Goal: Complete application form: Complete application form

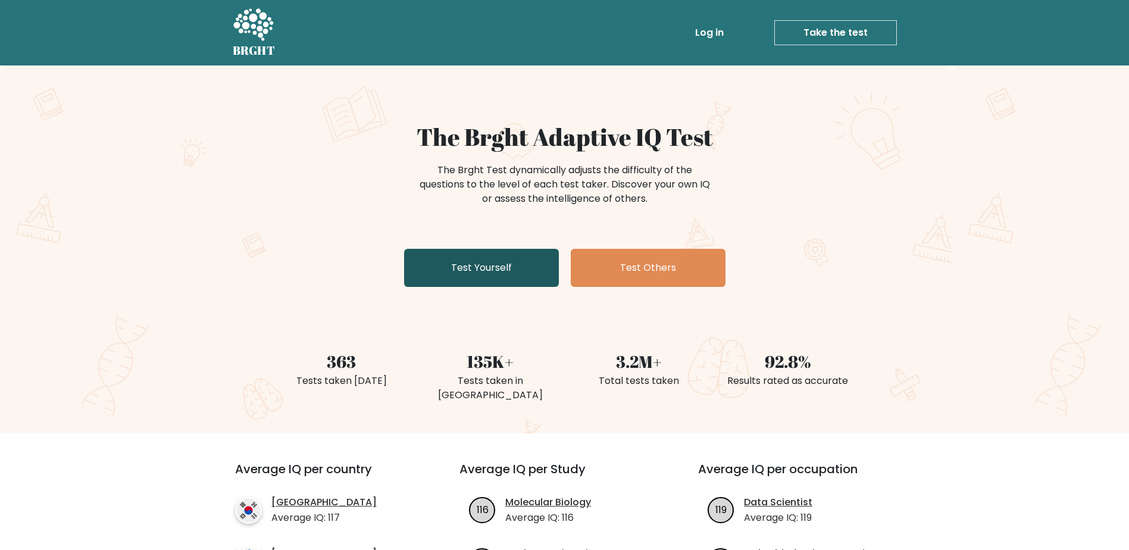
click at [458, 271] on link "Test Yourself" at bounding box center [481, 268] width 155 height 38
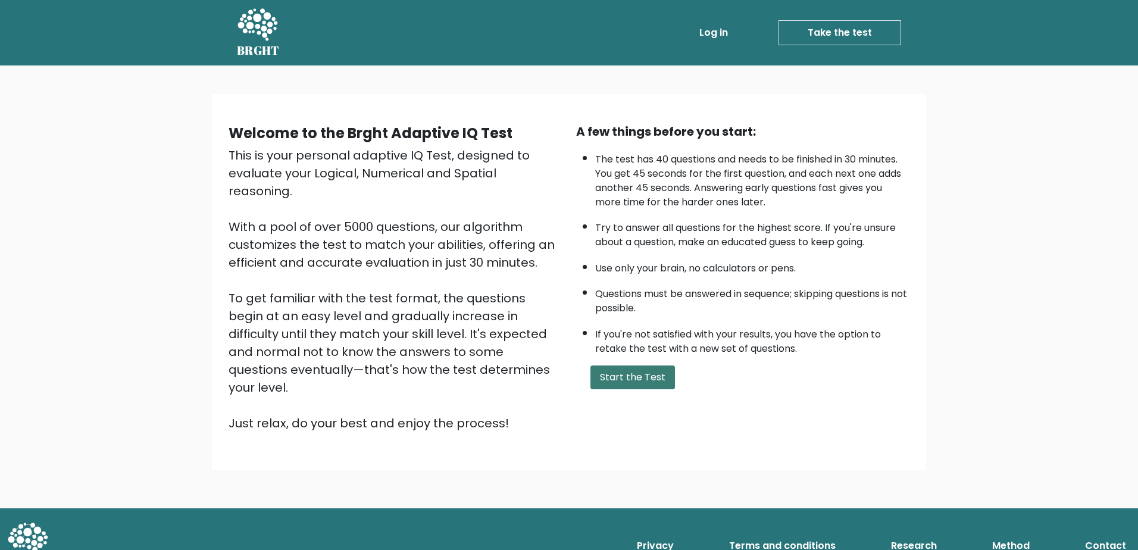
click at [646, 380] on button "Start the Test" at bounding box center [633, 378] width 85 height 24
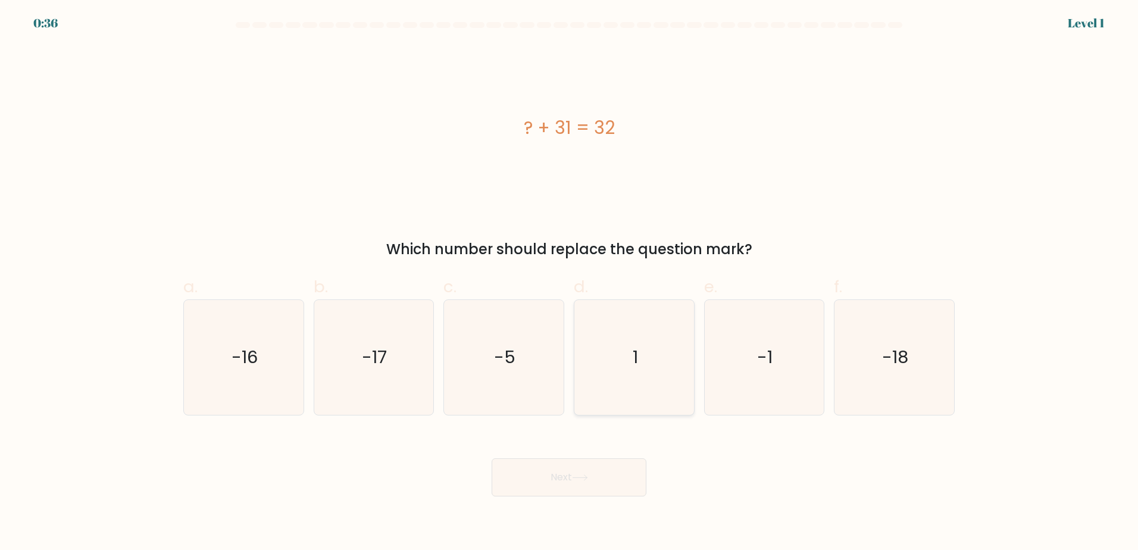
click at [657, 392] on icon "1" at bounding box center [634, 357] width 115 height 115
click at [570, 283] on input "d. 1" at bounding box center [569, 279] width 1 height 8
radio input "true"
click at [578, 487] on button "Next" at bounding box center [569, 477] width 155 height 38
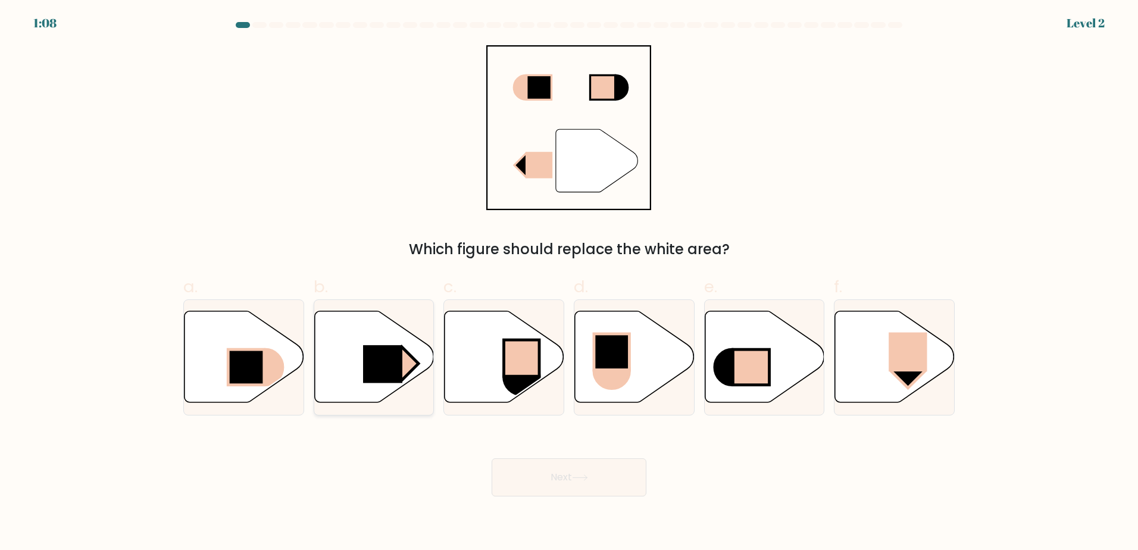
click at [382, 381] on rect at bounding box center [382, 364] width 39 height 38
click at [569, 283] on input "b." at bounding box center [569, 279] width 1 height 8
radio input "true"
click at [544, 476] on button "Next" at bounding box center [569, 477] width 155 height 38
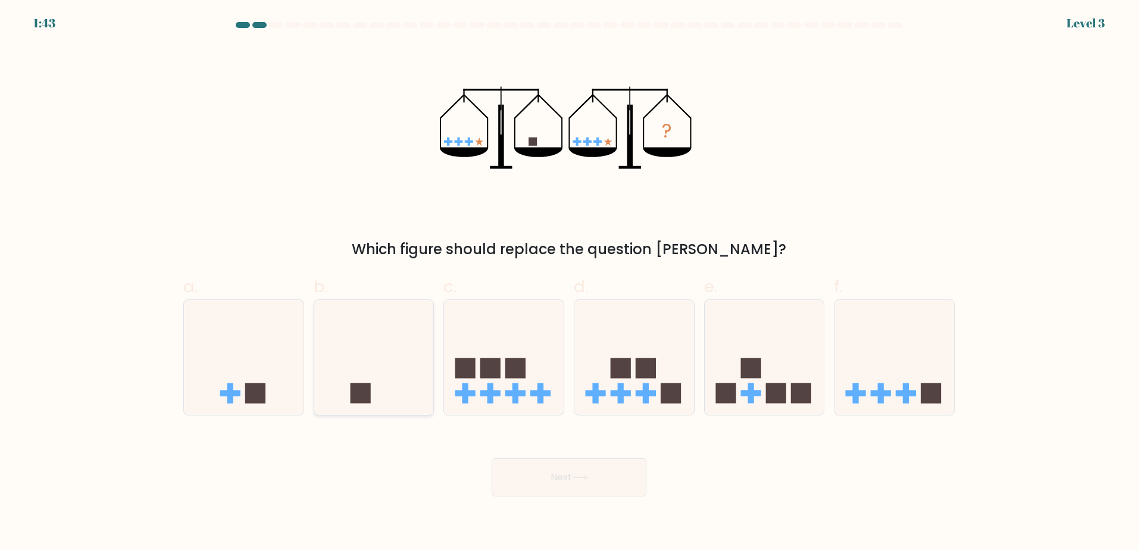
click at [410, 408] on div at bounding box center [374, 357] width 121 height 116
click at [569, 283] on input "b." at bounding box center [569, 279] width 1 height 8
radio input "true"
click at [598, 482] on button "Next" at bounding box center [569, 477] width 155 height 38
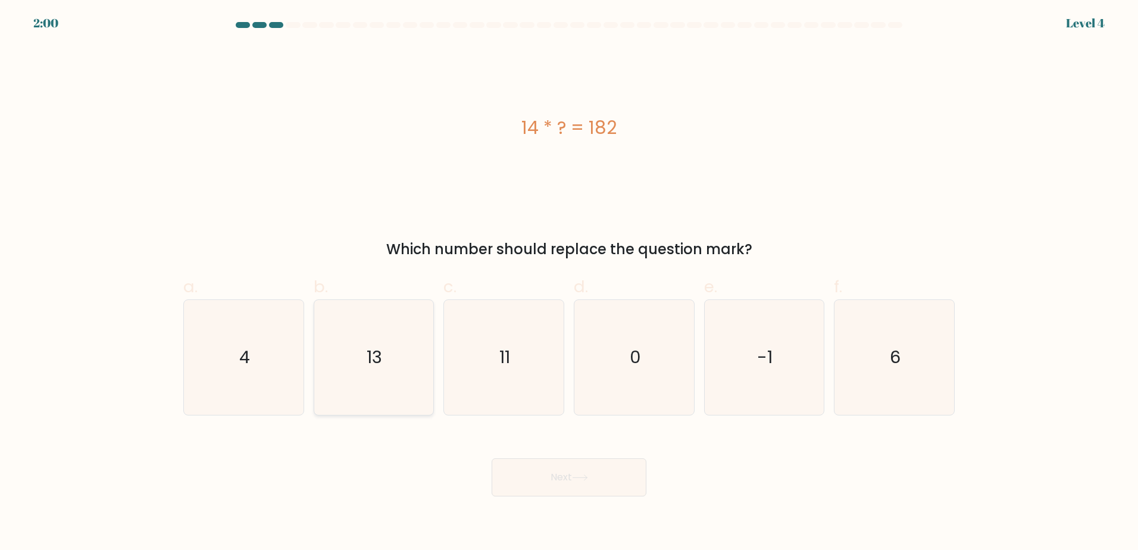
click at [389, 360] on icon "13" at bounding box center [373, 357] width 115 height 115
click at [569, 283] on input "b. 13" at bounding box center [569, 279] width 1 height 8
radio input "true"
click at [551, 478] on button "Next" at bounding box center [569, 477] width 155 height 38
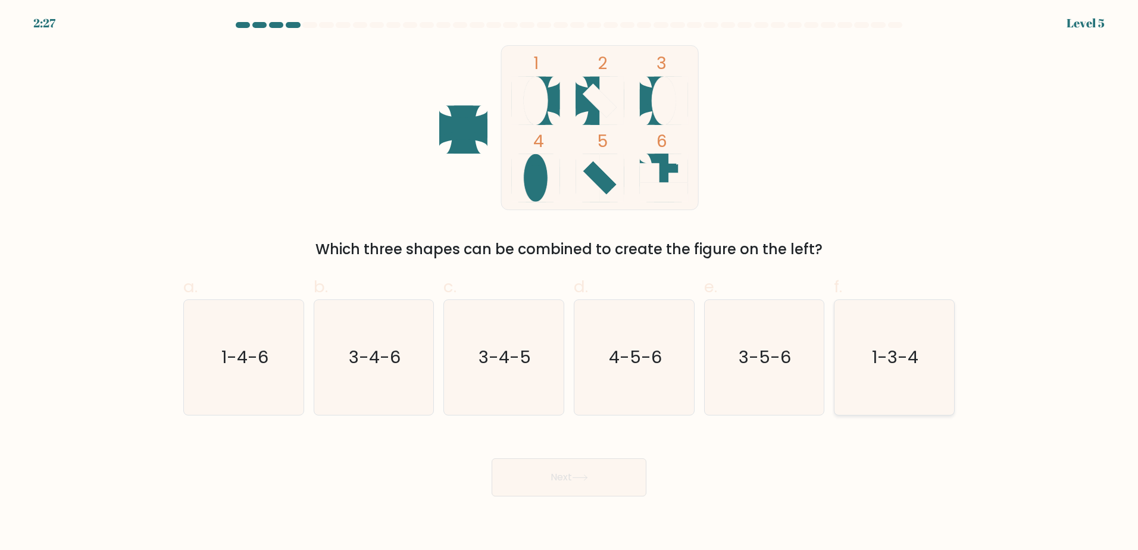
click at [880, 357] on text "1-3-4" at bounding box center [896, 357] width 46 height 24
click at [570, 283] on input "f. 1-3-4" at bounding box center [569, 279] width 1 height 8
radio input "true"
click at [589, 471] on button "Next" at bounding box center [569, 477] width 155 height 38
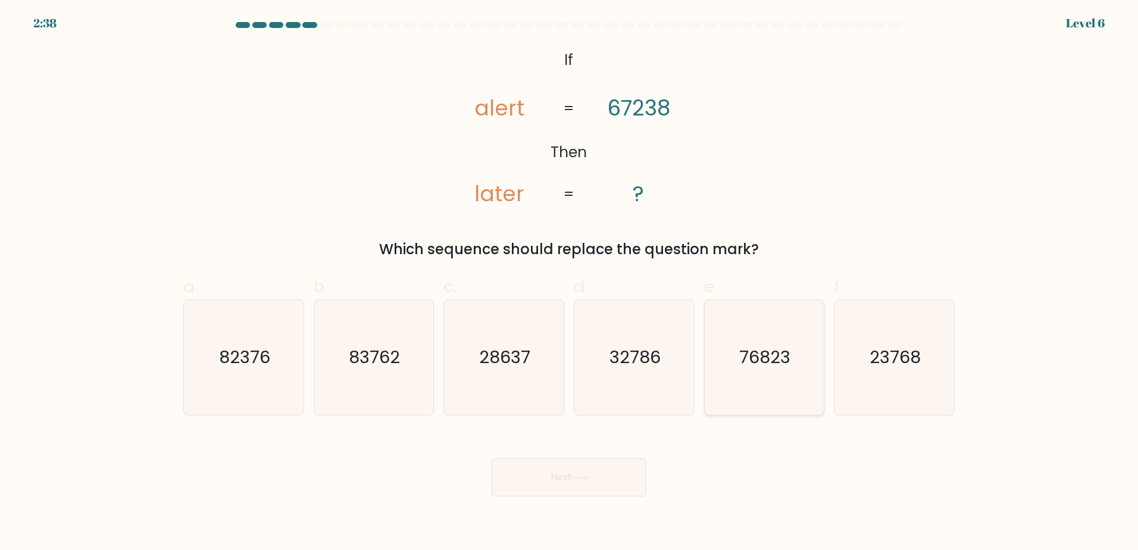
click at [817, 401] on icon "76823" at bounding box center [764, 357] width 115 height 115
click at [570, 283] on input "e. 76823" at bounding box center [569, 279] width 1 height 8
radio input "true"
click at [644, 464] on button "Next" at bounding box center [569, 477] width 155 height 38
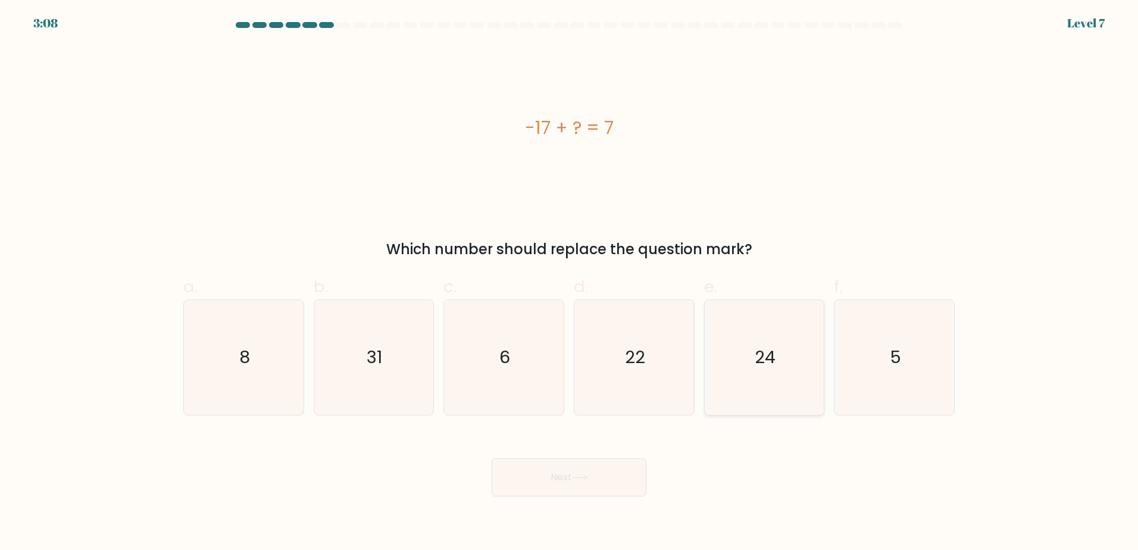
click at [750, 350] on icon "24" at bounding box center [764, 357] width 115 height 115
click at [570, 283] on input "e. 24" at bounding box center [569, 279] width 1 height 8
radio input "true"
click at [605, 494] on button "Next" at bounding box center [569, 477] width 155 height 38
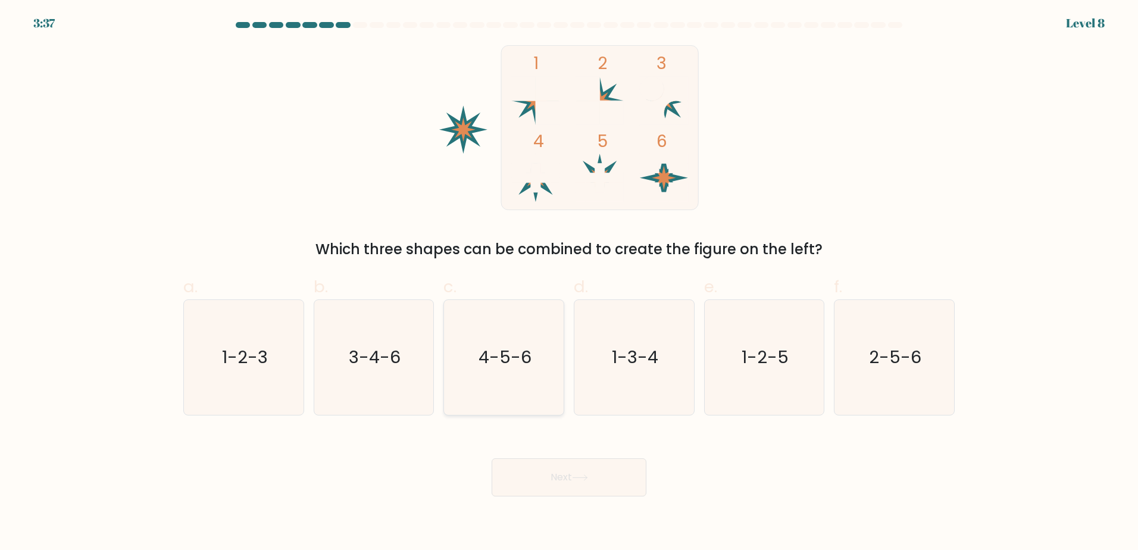
click at [499, 363] on text "4-5-6" at bounding box center [505, 357] width 53 height 24
click at [569, 283] on input "c. 4-5-6" at bounding box center [569, 279] width 1 height 8
radio input "true"
click at [604, 490] on button "Next" at bounding box center [569, 477] width 155 height 38
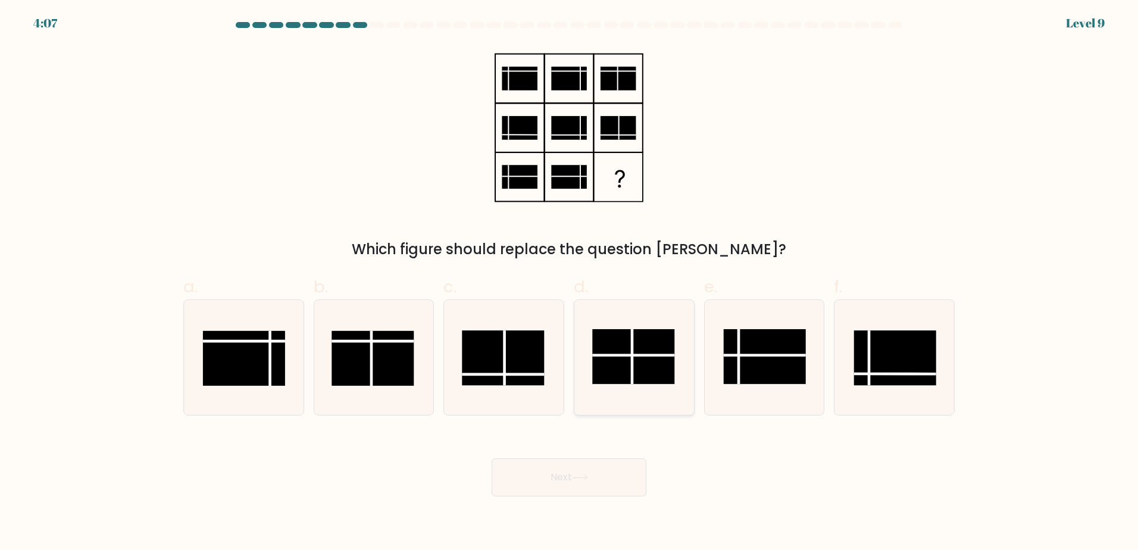
click at [642, 383] on rect at bounding box center [633, 356] width 82 height 55
click at [570, 283] on input "d." at bounding box center [569, 279] width 1 height 8
radio input "true"
click at [598, 486] on button "Next" at bounding box center [569, 477] width 155 height 38
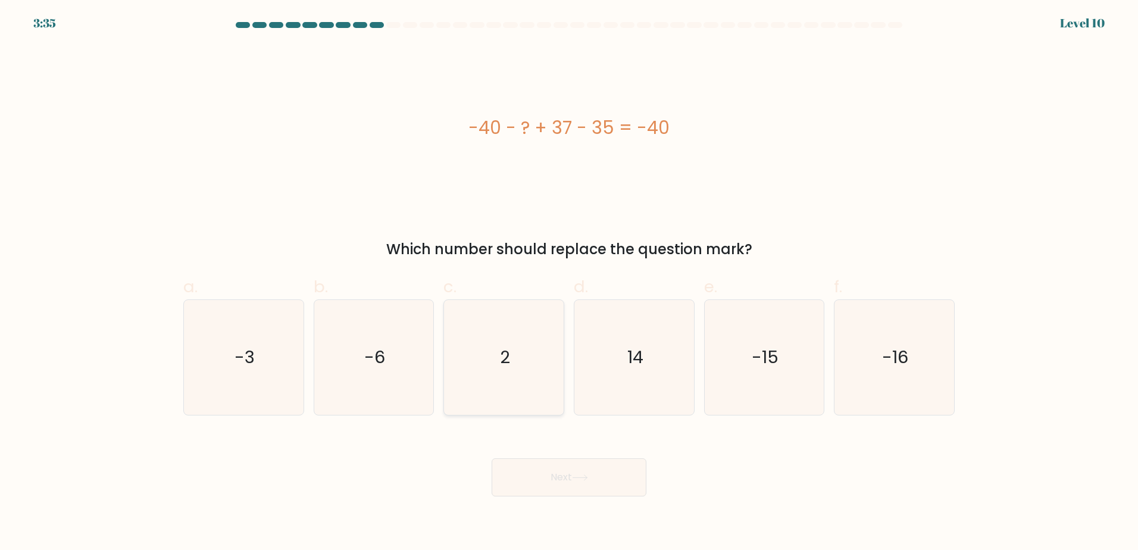
click at [530, 411] on icon "2" at bounding box center [503, 357] width 115 height 115
click at [569, 283] on input "c. 2" at bounding box center [569, 279] width 1 height 8
radio input "true"
click at [635, 476] on button "Next" at bounding box center [569, 477] width 155 height 38
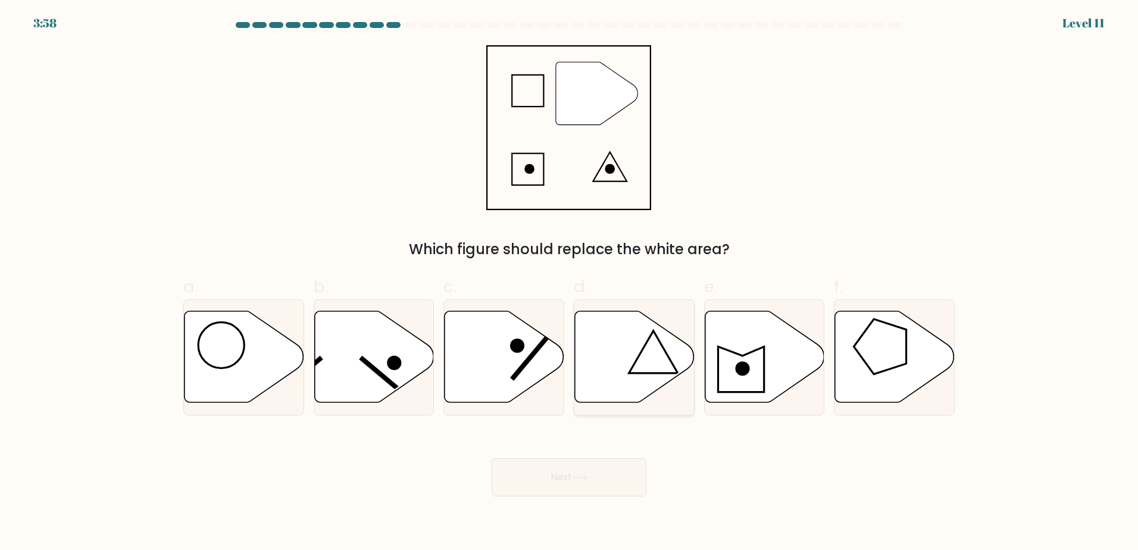
click at [659, 361] on icon at bounding box center [635, 357] width 120 height 92
click at [570, 283] on input "d." at bounding box center [569, 279] width 1 height 8
radio input "true"
click at [643, 483] on button "Next" at bounding box center [569, 477] width 155 height 38
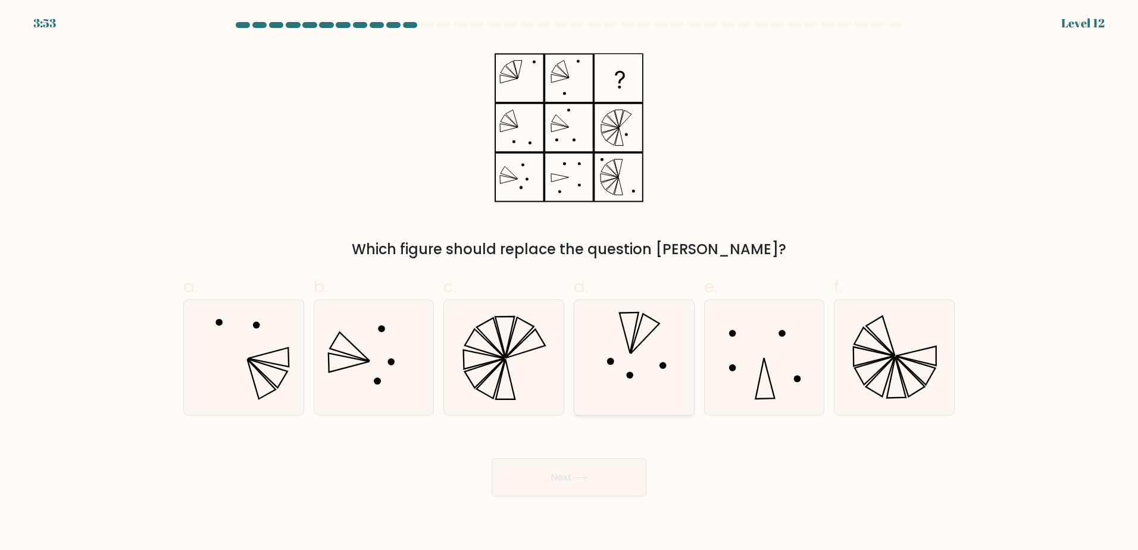
click at [660, 355] on icon at bounding box center [634, 357] width 115 height 115
click at [570, 283] on input "d." at bounding box center [569, 279] width 1 height 8
radio input "true"
click at [625, 473] on button "Next" at bounding box center [569, 477] width 155 height 38
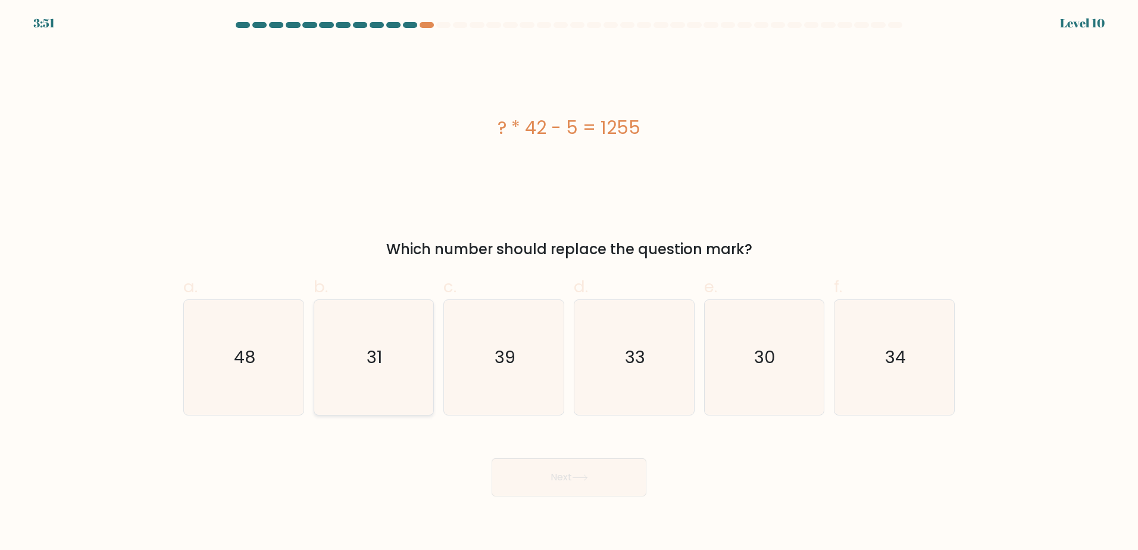
click at [379, 367] on text "31" at bounding box center [374, 357] width 15 height 24
click at [569, 283] on input "b. 31" at bounding box center [569, 279] width 1 height 8
radio input "true"
click at [574, 481] on button "Next" at bounding box center [569, 477] width 155 height 38
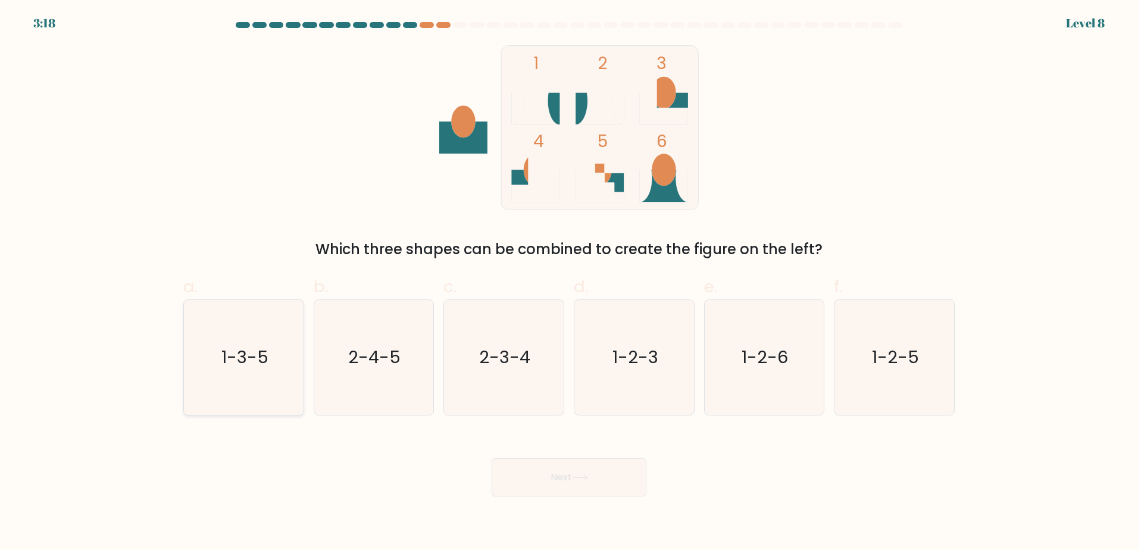
click at [257, 371] on icon "1-3-5" at bounding box center [243, 357] width 115 height 115
click at [569, 283] on input "a. 1-3-5" at bounding box center [569, 279] width 1 height 8
radio input "true"
click at [775, 364] on text "1-2-6" at bounding box center [765, 357] width 46 height 24
click at [570, 283] on input "e. 1-2-6" at bounding box center [569, 279] width 1 height 8
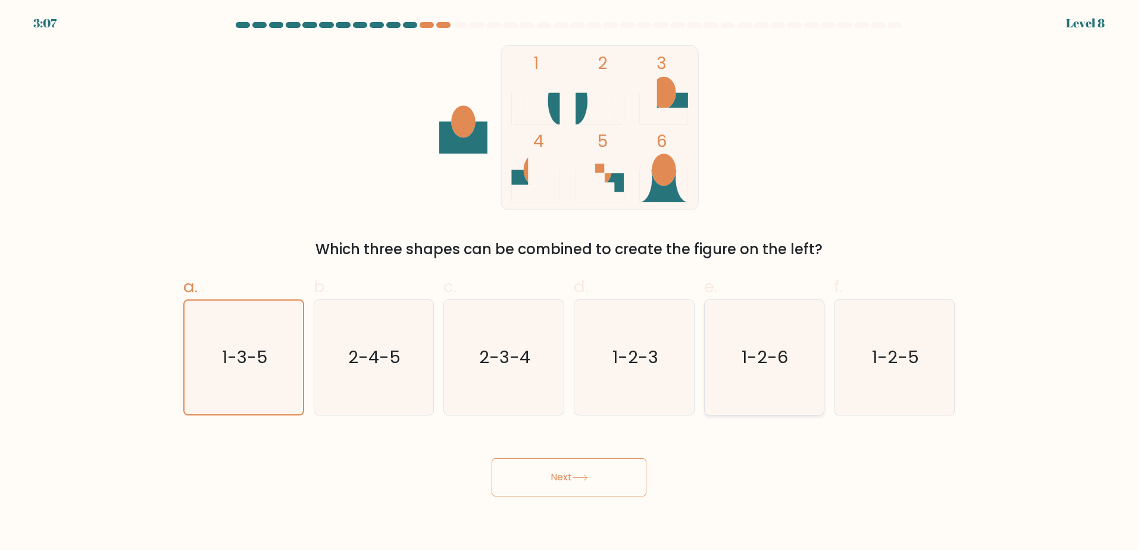
radio input "true"
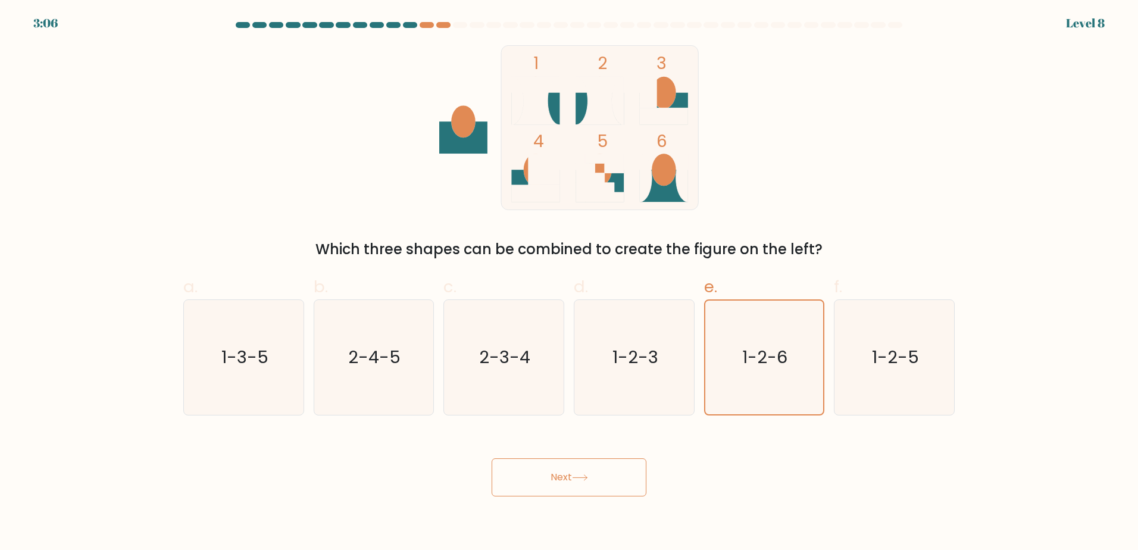
click at [618, 473] on button "Next" at bounding box center [569, 477] width 155 height 38
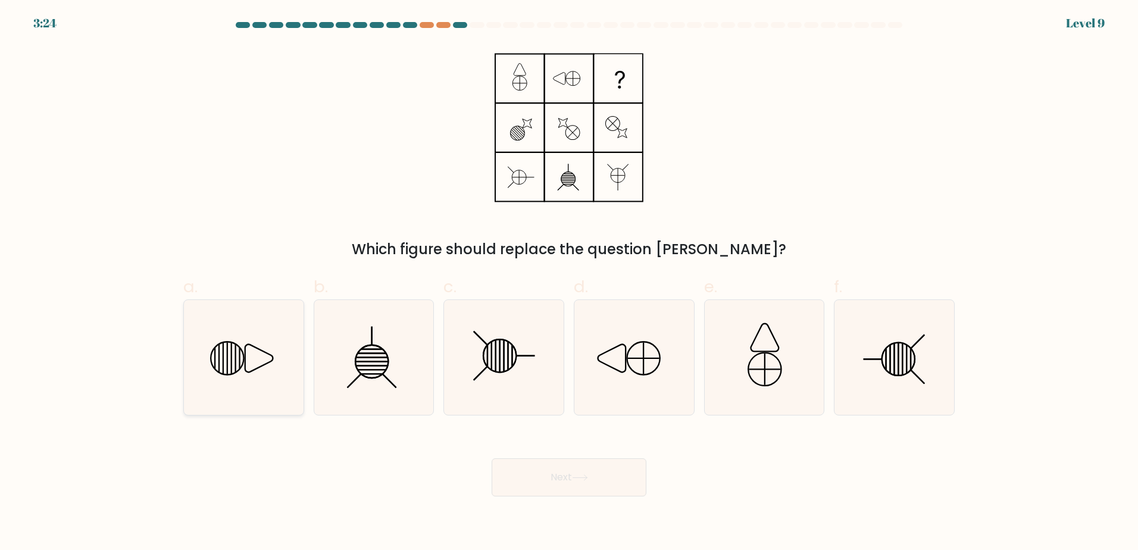
click at [215, 368] on line at bounding box center [215, 358] width 0 height 22
click at [569, 283] on input "a." at bounding box center [569, 279] width 1 height 8
radio input "true"
click at [577, 481] on button "Next" at bounding box center [569, 477] width 155 height 38
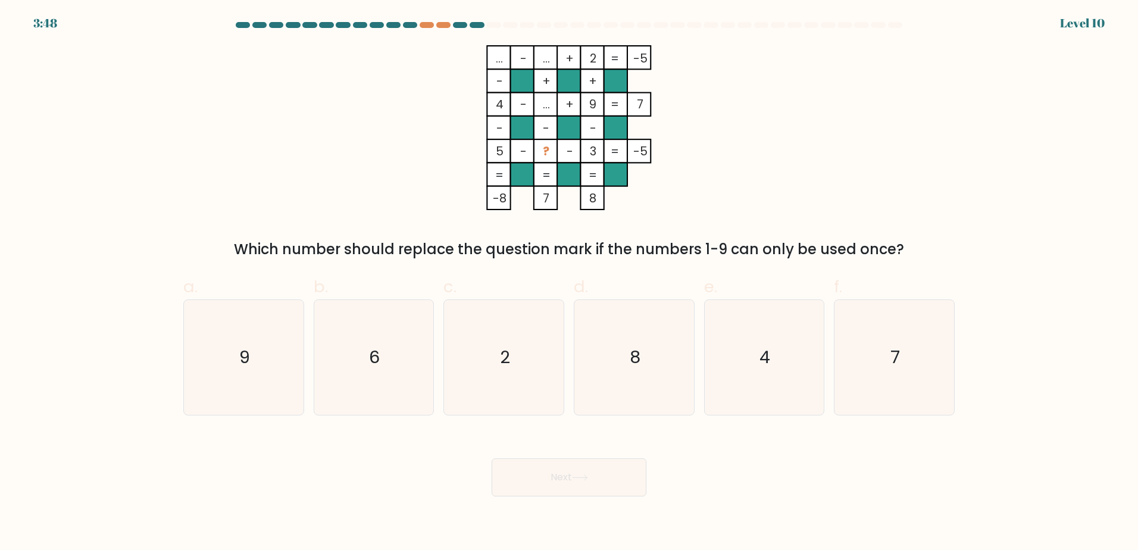
click at [955, 312] on div "f. 7" at bounding box center [894, 344] width 130 height 140
click at [916, 353] on icon "7" at bounding box center [894, 357] width 115 height 115
click at [570, 283] on input "f. 7" at bounding box center [569, 279] width 1 height 8
radio input "true"
click at [604, 491] on button "Next" at bounding box center [569, 477] width 155 height 38
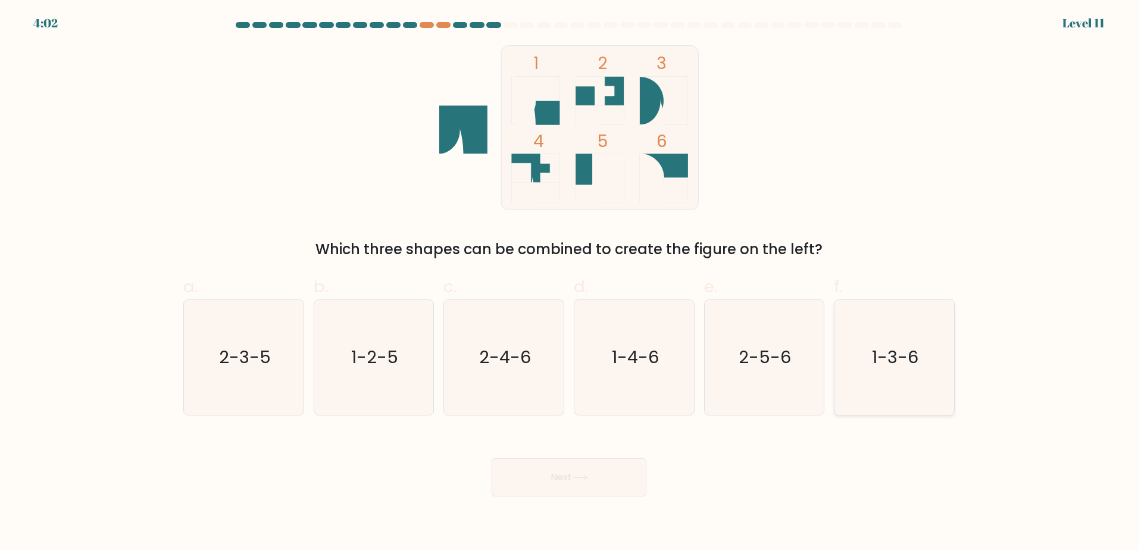
click at [907, 373] on icon "1-3-6" at bounding box center [894, 357] width 115 height 115
click at [570, 283] on input "f. 1-3-6" at bounding box center [569, 279] width 1 height 8
radio input "true"
click at [648, 487] on div "Next" at bounding box center [569, 463] width 786 height 67
click at [639, 486] on button "Next" at bounding box center [569, 477] width 155 height 38
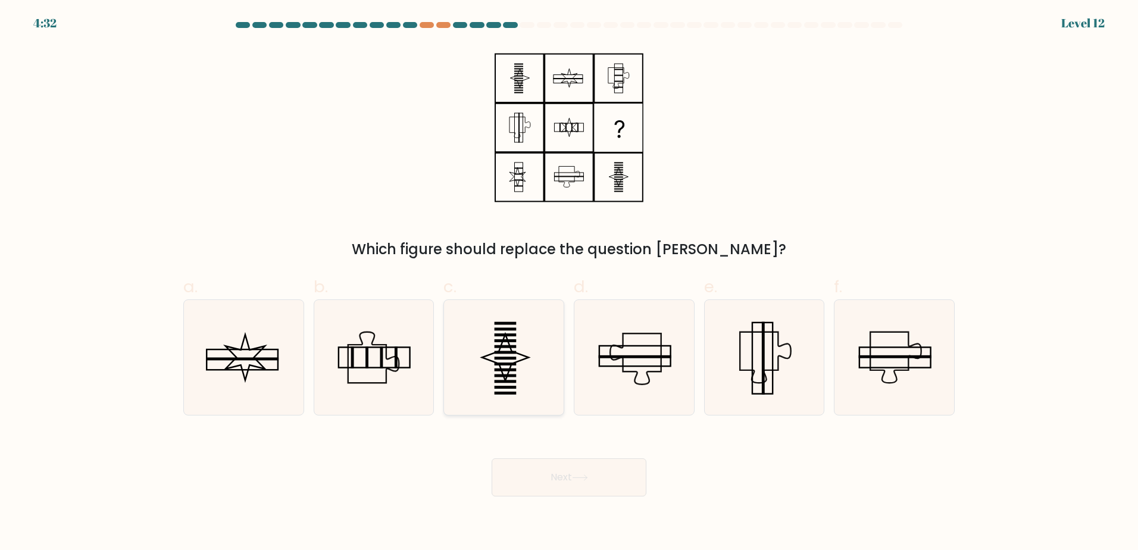
click at [531, 351] on icon at bounding box center [503, 357] width 115 height 115
click at [569, 283] on input "c." at bounding box center [569, 279] width 1 height 8
radio input "true"
click at [570, 487] on button "Next" at bounding box center [569, 477] width 155 height 38
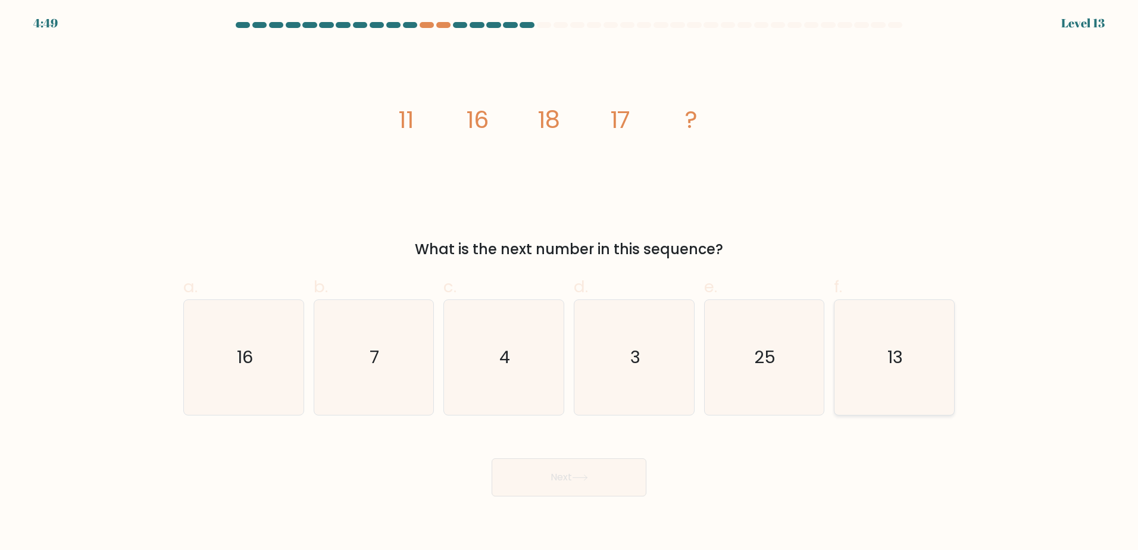
click at [880, 335] on icon "13" at bounding box center [894, 357] width 115 height 115
click at [570, 283] on input "f. 13" at bounding box center [569, 279] width 1 height 8
radio input "true"
click at [628, 486] on button "Next" at bounding box center [569, 477] width 155 height 38
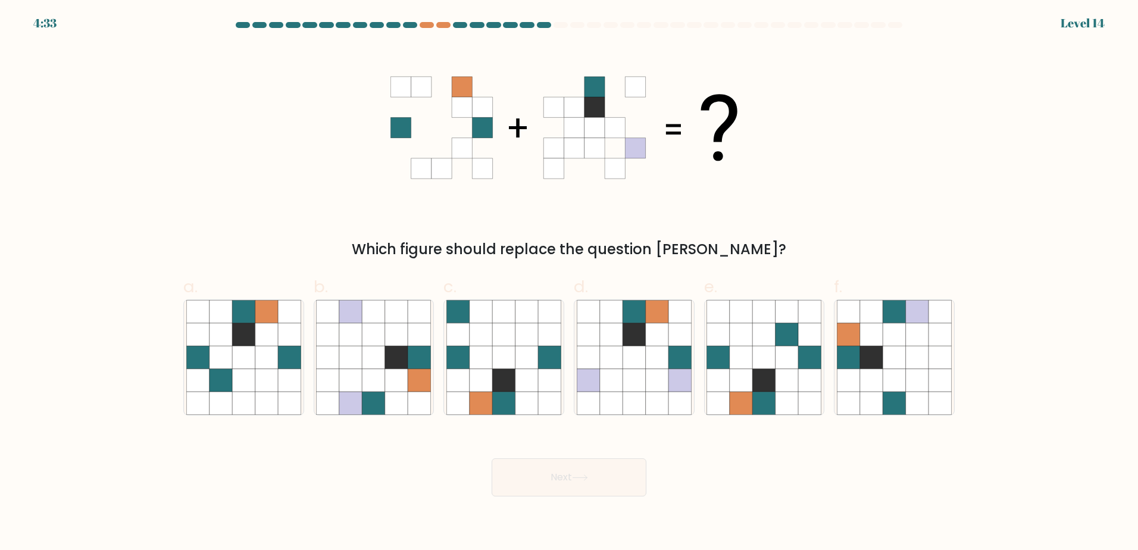
drag, startPoint x: 944, startPoint y: 357, endPoint x: 701, endPoint y: 417, distance: 250.2
click at [942, 356] on icon at bounding box center [940, 357] width 23 height 23
click at [570, 283] on input "f." at bounding box center [569, 279] width 1 height 8
radio input "true"
click at [546, 481] on button "Next" at bounding box center [569, 477] width 155 height 38
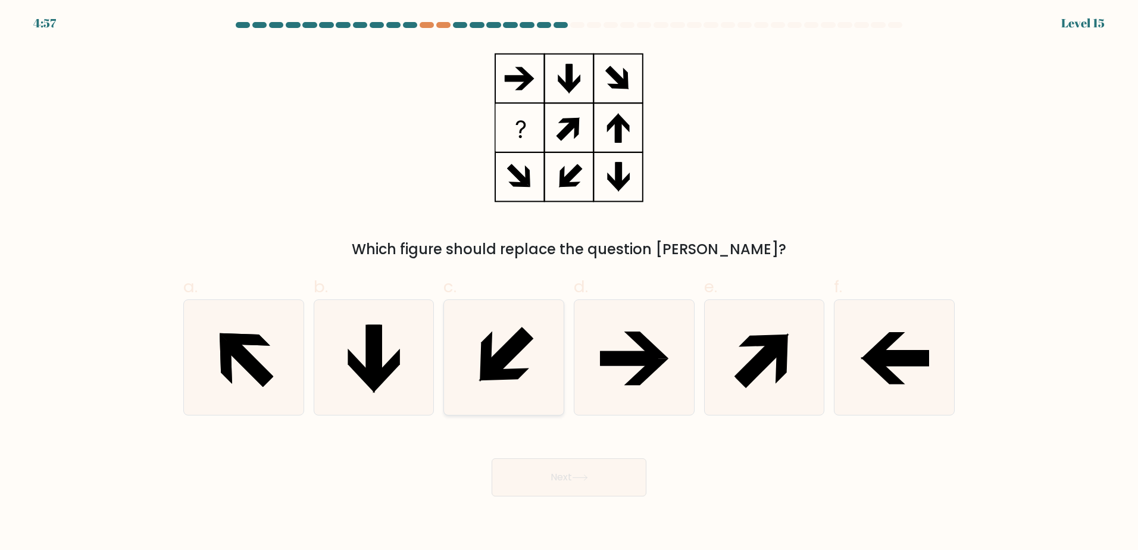
click at [492, 385] on icon at bounding box center [503, 357] width 115 height 115
click at [569, 283] on input "c." at bounding box center [569, 279] width 1 height 8
radio input "true"
click at [557, 473] on button "Next" at bounding box center [569, 477] width 155 height 38
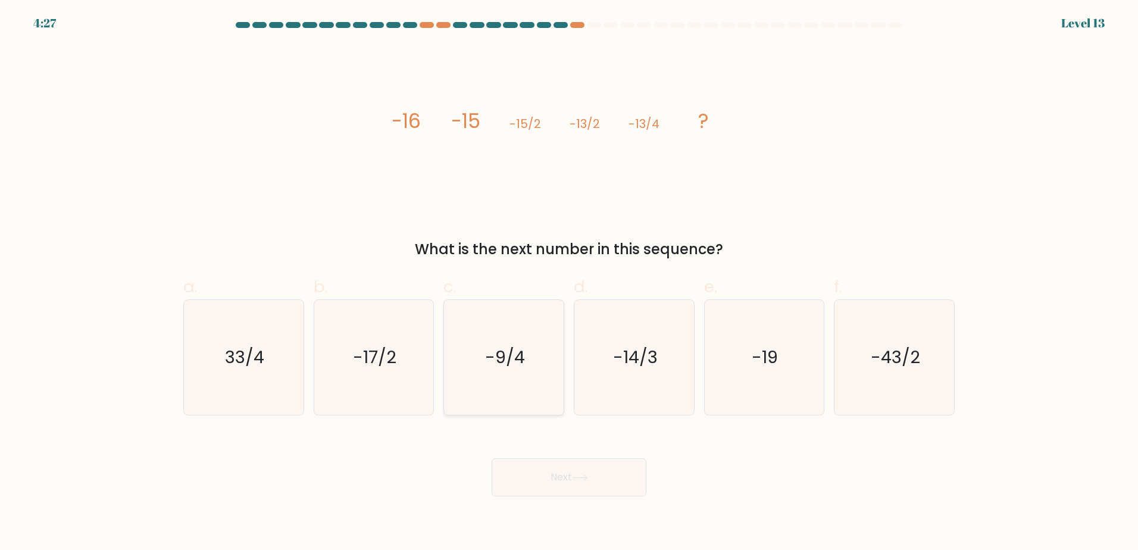
click at [516, 335] on icon "-9/4" at bounding box center [503, 357] width 115 height 115
click at [569, 283] on input "c. -9/4" at bounding box center [569, 279] width 1 height 8
radio input "true"
click at [626, 484] on button "Next" at bounding box center [569, 477] width 155 height 38
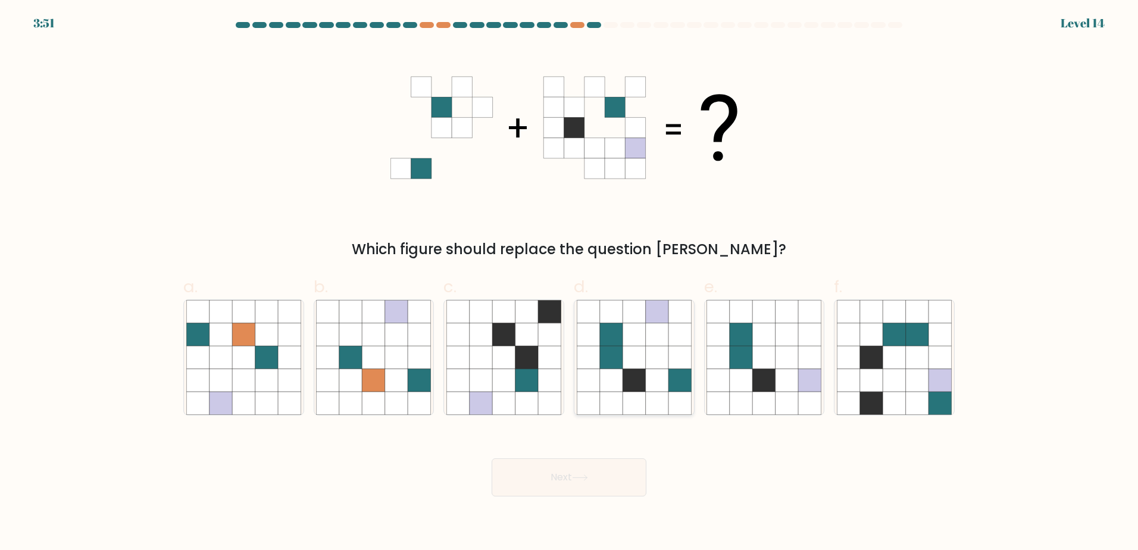
click at [657, 380] on icon at bounding box center [657, 379] width 23 height 23
click at [570, 283] on input "d." at bounding box center [569, 279] width 1 height 8
radio input "true"
click at [607, 479] on button "Next" at bounding box center [569, 477] width 155 height 38
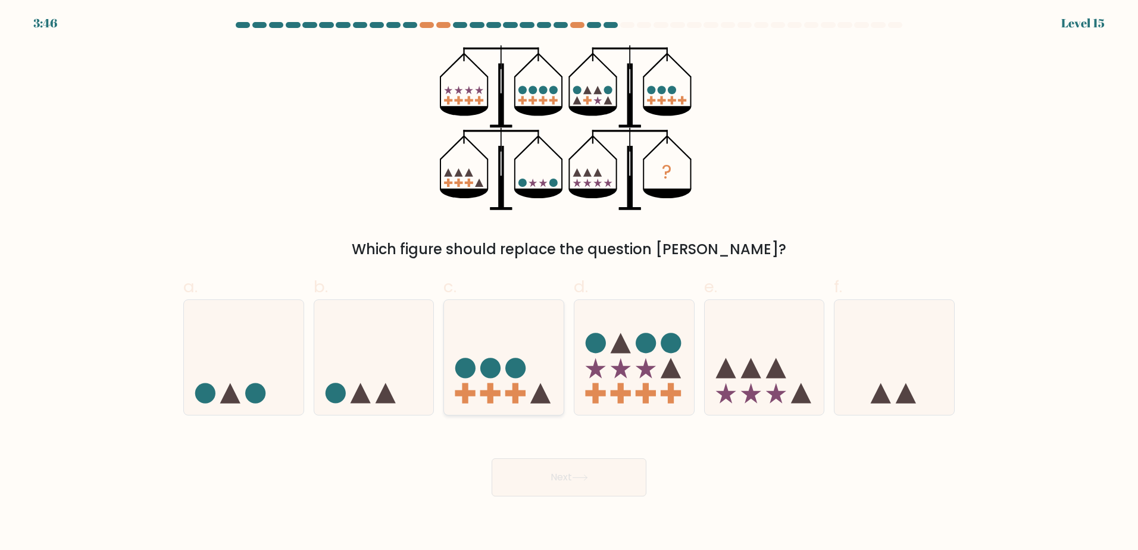
click at [536, 370] on icon at bounding box center [504, 357] width 120 height 99
click at [569, 283] on input "c." at bounding box center [569, 279] width 1 height 8
radio input "true"
click at [604, 492] on button "Next" at bounding box center [569, 477] width 155 height 38
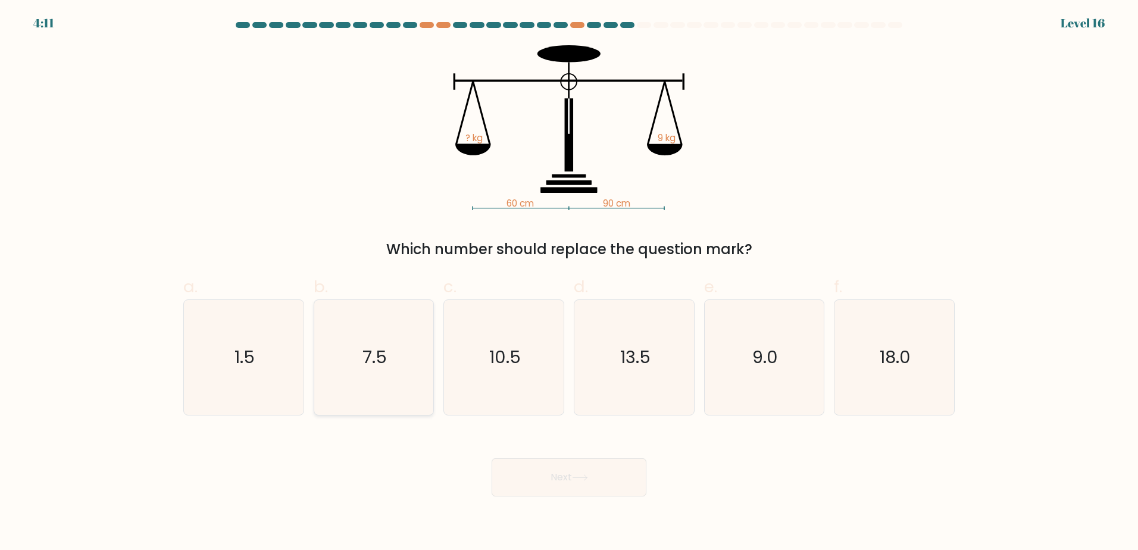
click at [410, 386] on icon "7.5" at bounding box center [373, 357] width 115 height 115
click at [569, 283] on input "b. 7.5" at bounding box center [569, 279] width 1 height 8
radio input "true"
click at [563, 485] on button "Next" at bounding box center [569, 477] width 155 height 38
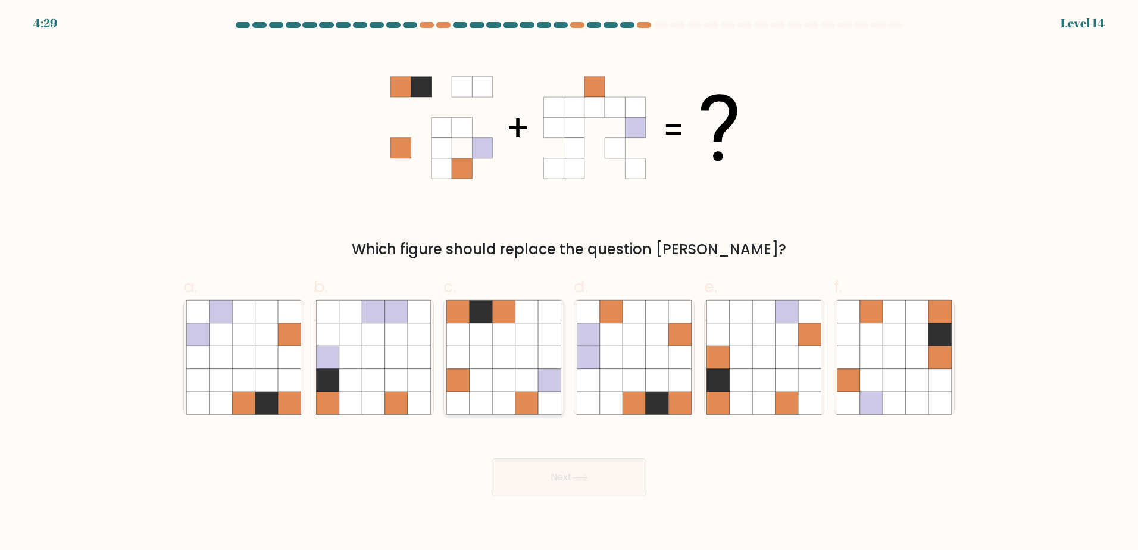
click at [482, 355] on icon at bounding box center [481, 357] width 23 height 23
click at [569, 283] on input "c." at bounding box center [569, 279] width 1 height 8
radio input "true"
click at [566, 480] on button "Next" at bounding box center [569, 477] width 155 height 38
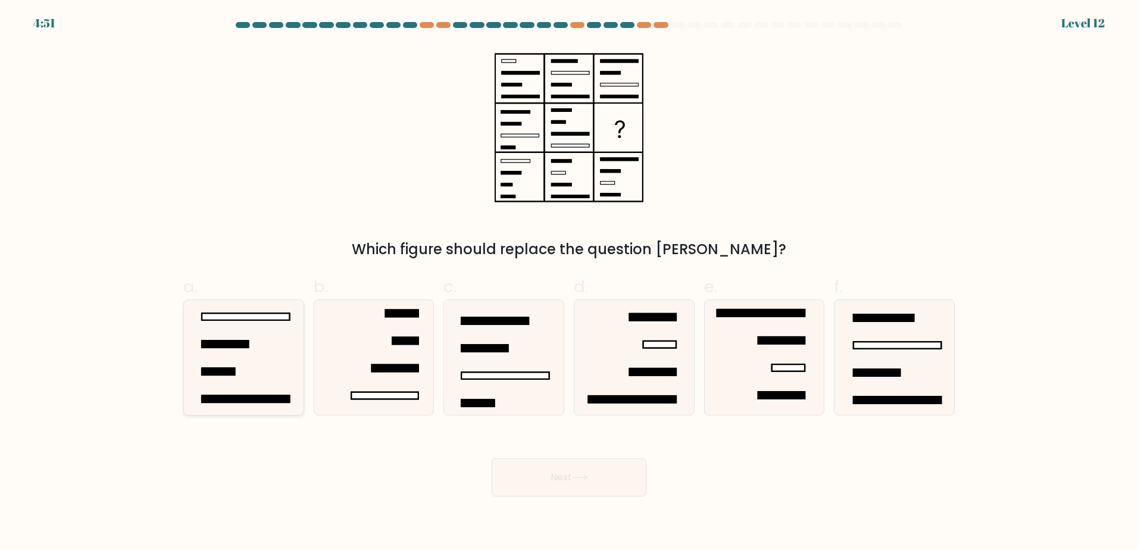
click at [268, 358] on icon at bounding box center [243, 357] width 115 height 115
click at [569, 283] on input "a." at bounding box center [569, 279] width 1 height 8
radio input "true"
click at [594, 482] on button "Next" at bounding box center [569, 477] width 155 height 38
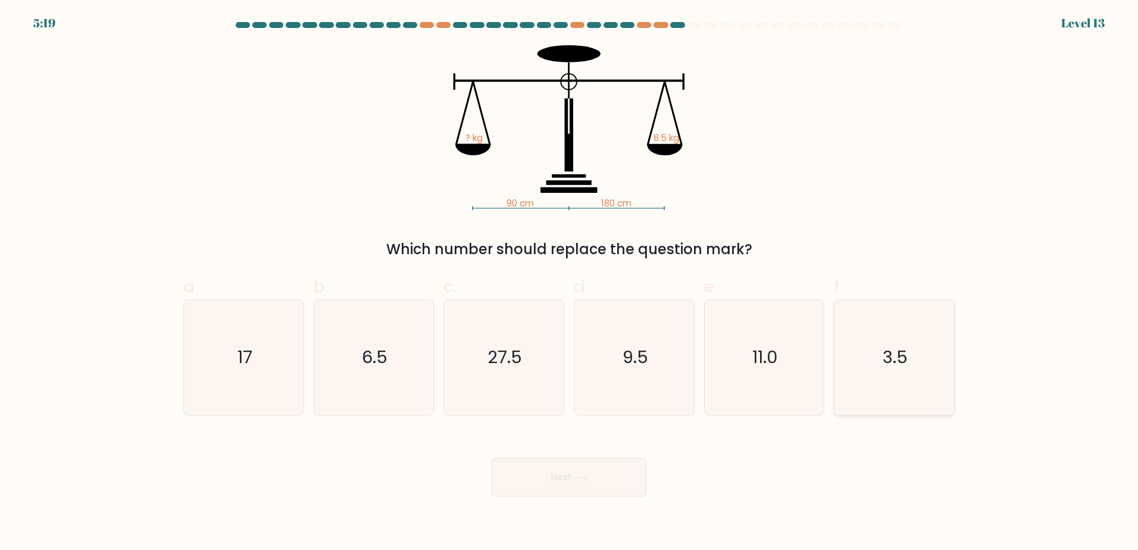
click at [908, 386] on icon "3.5" at bounding box center [894, 357] width 115 height 115
click at [570, 283] on input "f. 3.5" at bounding box center [569, 279] width 1 height 8
radio input "true"
click at [624, 484] on button "Next" at bounding box center [569, 477] width 155 height 38
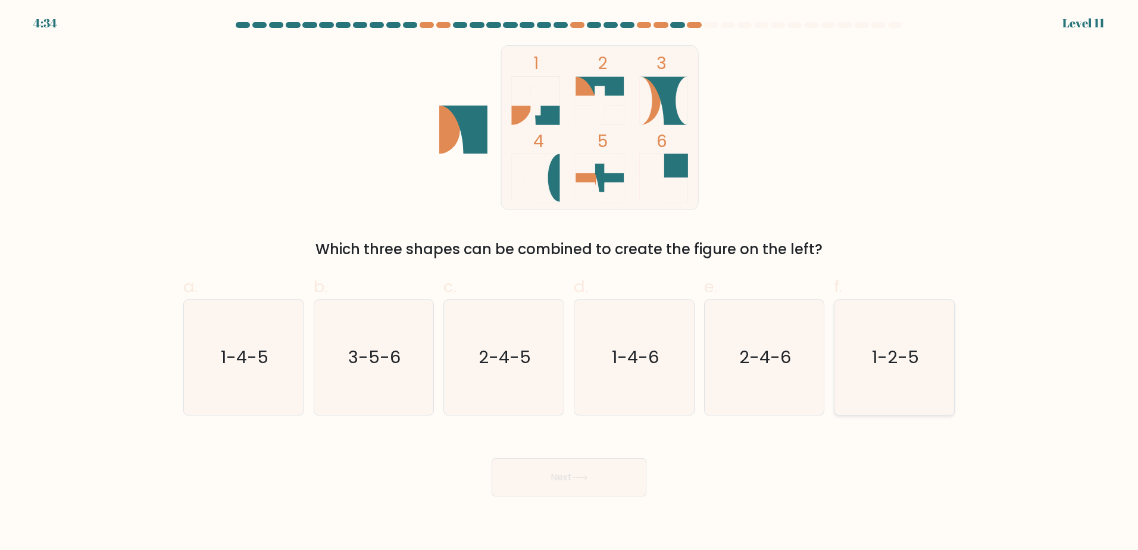
click at [875, 343] on icon "1-2-5" at bounding box center [894, 357] width 115 height 115
click at [570, 283] on input "f. 1-2-5" at bounding box center [569, 279] width 1 height 8
radio input "true"
click at [629, 486] on button "Next" at bounding box center [569, 477] width 155 height 38
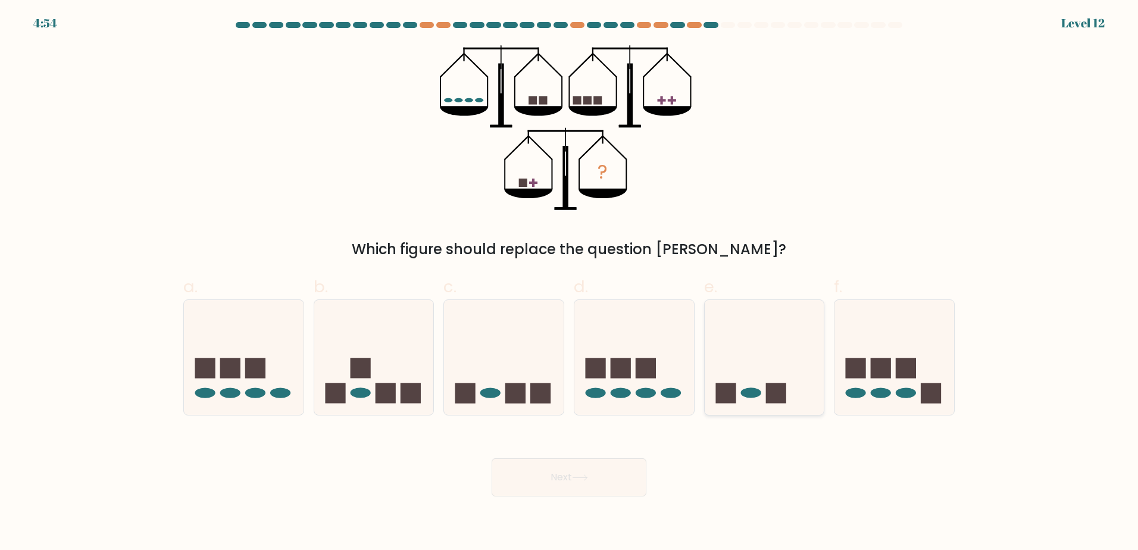
click at [736, 380] on icon at bounding box center [765, 357] width 120 height 99
click at [570, 283] on input "e." at bounding box center [569, 279] width 1 height 8
radio input "true"
click at [633, 476] on button "Next" at bounding box center [569, 477] width 155 height 38
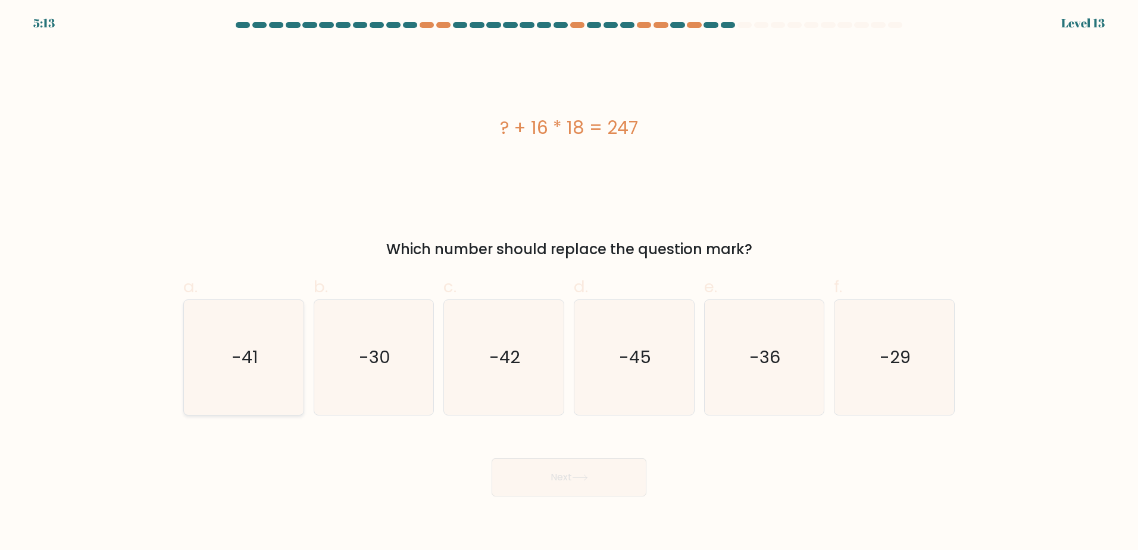
click at [239, 375] on icon "-41" at bounding box center [243, 357] width 115 height 115
click at [569, 283] on input "a. -41" at bounding box center [569, 279] width 1 height 8
radio input "true"
click at [563, 474] on button "Next" at bounding box center [569, 477] width 155 height 38
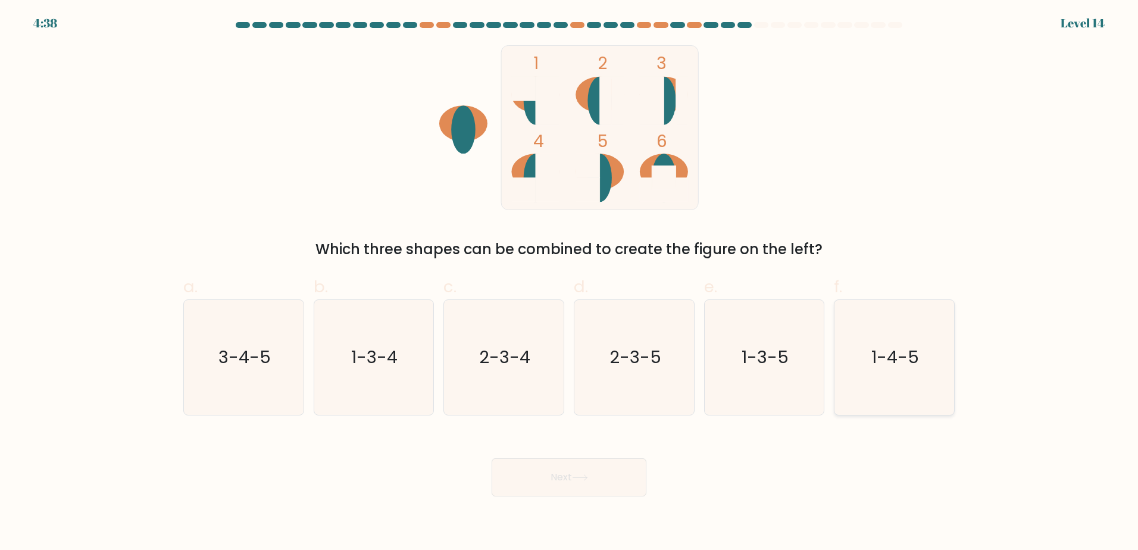
click at [874, 373] on icon "1-4-5" at bounding box center [894, 357] width 115 height 115
click at [570, 283] on input "f. 1-4-5" at bounding box center [569, 279] width 1 height 8
radio input "true"
click at [593, 501] on body "4:37 Level 14" at bounding box center [569, 275] width 1138 height 550
click at [596, 491] on button "Next" at bounding box center [569, 477] width 155 height 38
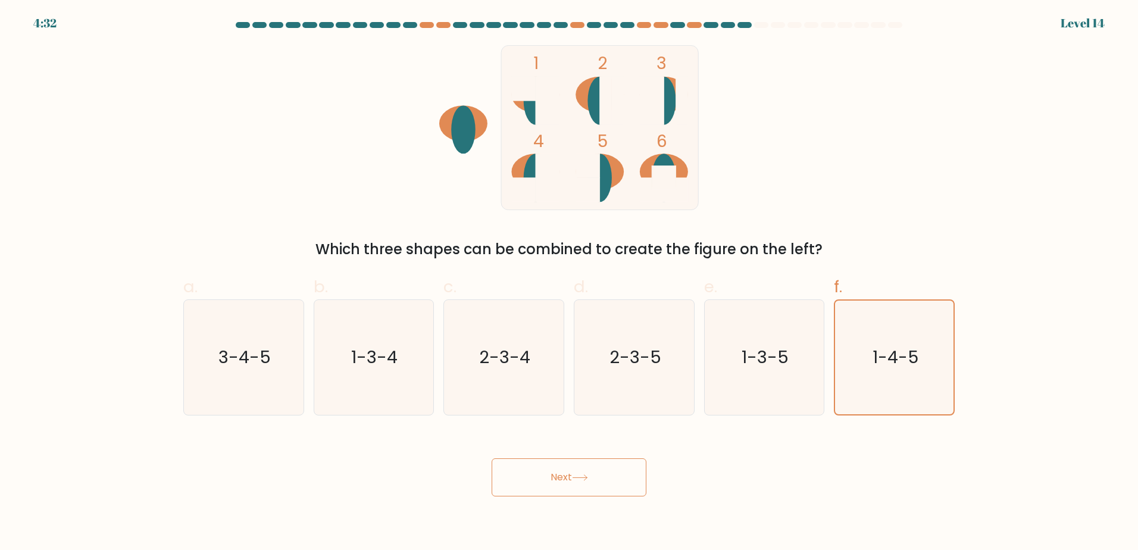
click at [608, 480] on button "Next" at bounding box center [569, 477] width 155 height 38
click at [883, 370] on icon "1-4-5" at bounding box center [895, 358] width 114 height 114
click at [570, 283] on input "f. 1-4-5" at bounding box center [569, 279] width 1 height 8
click at [572, 479] on button "Next" at bounding box center [569, 477] width 155 height 38
click at [611, 299] on div "2-3-5" at bounding box center [634, 357] width 121 height 116
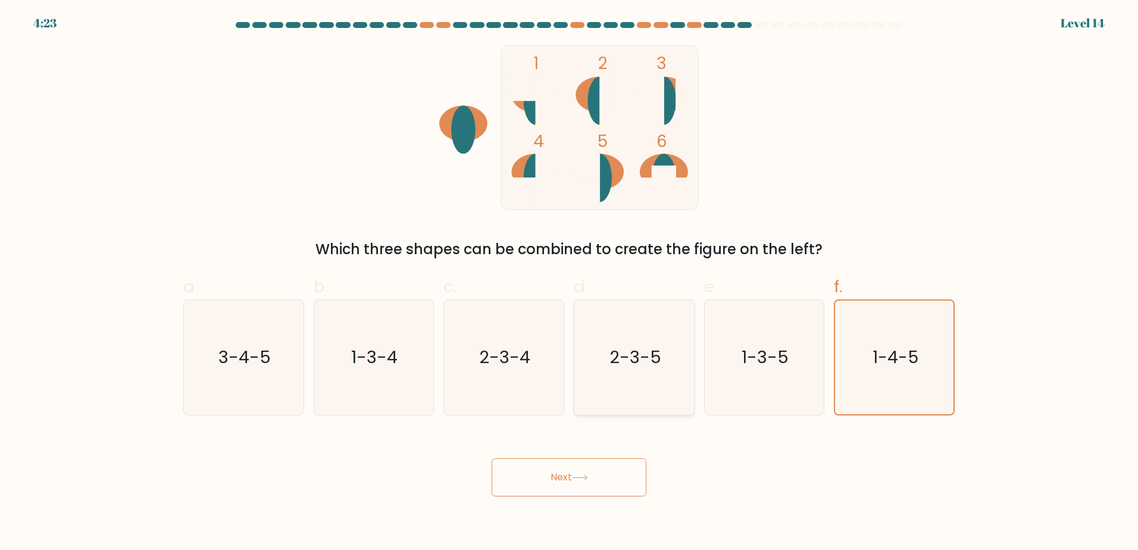
click at [570, 283] on input "d. 2-3-5" at bounding box center [569, 279] width 1 height 8
radio input "true"
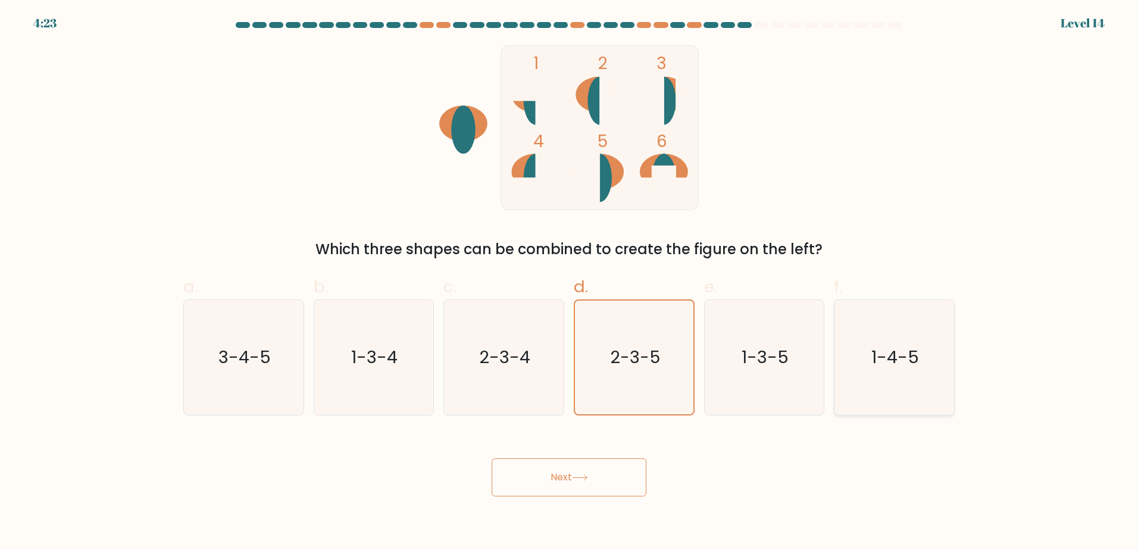
click at [865, 346] on icon "1-4-5" at bounding box center [894, 357] width 115 height 115
click at [570, 283] on input "f. 1-4-5" at bounding box center [569, 279] width 1 height 8
radio input "true"
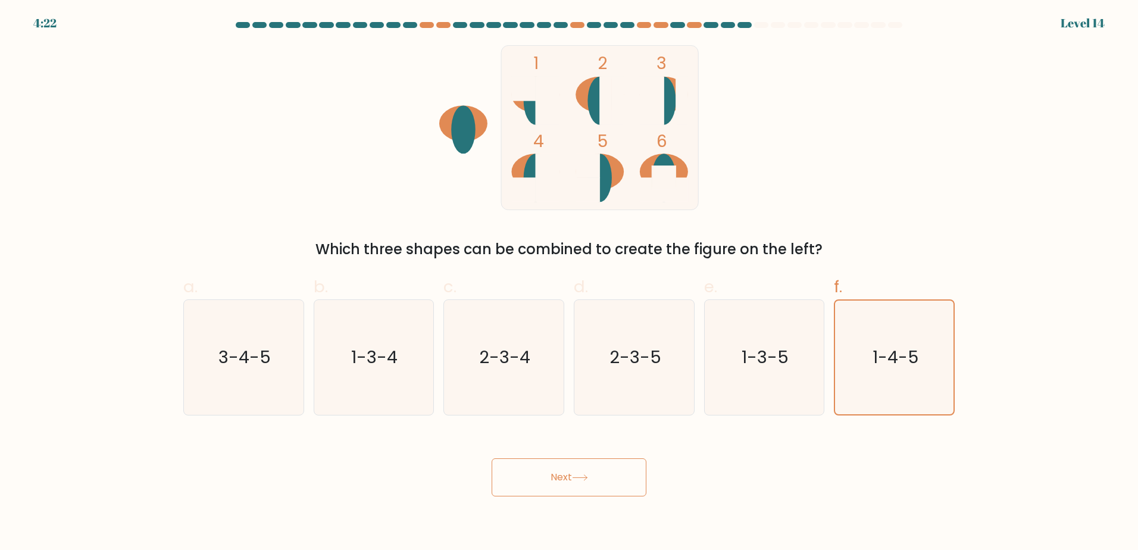
click at [592, 470] on button "Next" at bounding box center [569, 477] width 155 height 38
click at [600, 388] on icon "2-3-5" at bounding box center [634, 357] width 115 height 115
click at [570, 283] on input "d. 2-3-5" at bounding box center [569, 279] width 1 height 8
radio input "true"
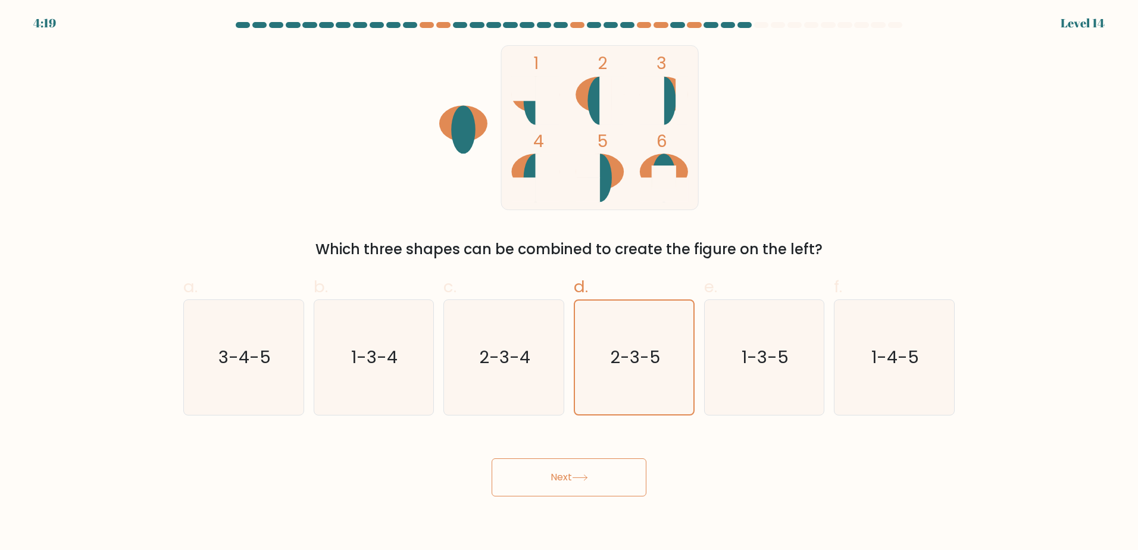
click at [612, 472] on button "Next" at bounding box center [569, 477] width 155 height 38
click at [910, 321] on icon "1-4-5" at bounding box center [894, 357] width 115 height 115
click at [570, 283] on input "f. 1-4-5" at bounding box center [569, 279] width 1 height 8
radio input "true"
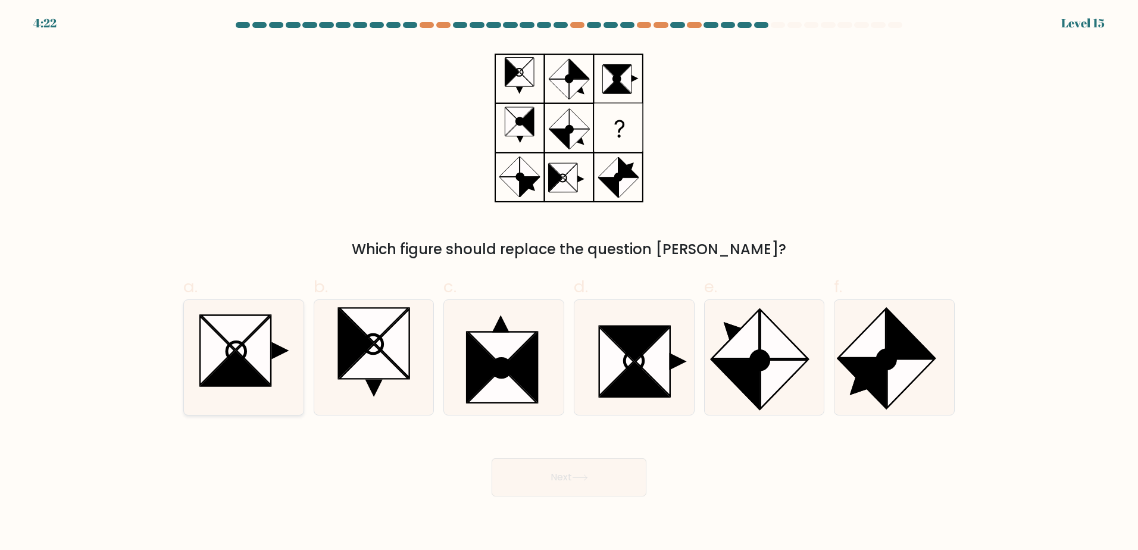
click at [233, 343] on icon at bounding box center [236, 351] width 19 height 19
click at [569, 283] on input "a." at bounding box center [569, 279] width 1 height 8
radio input "true"
click at [597, 476] on button "Next" at bounding box center [569, 477] width 155 height 38
click at [577, 493] on button "Next" at bounding box center [569, 477] width 155 height 38
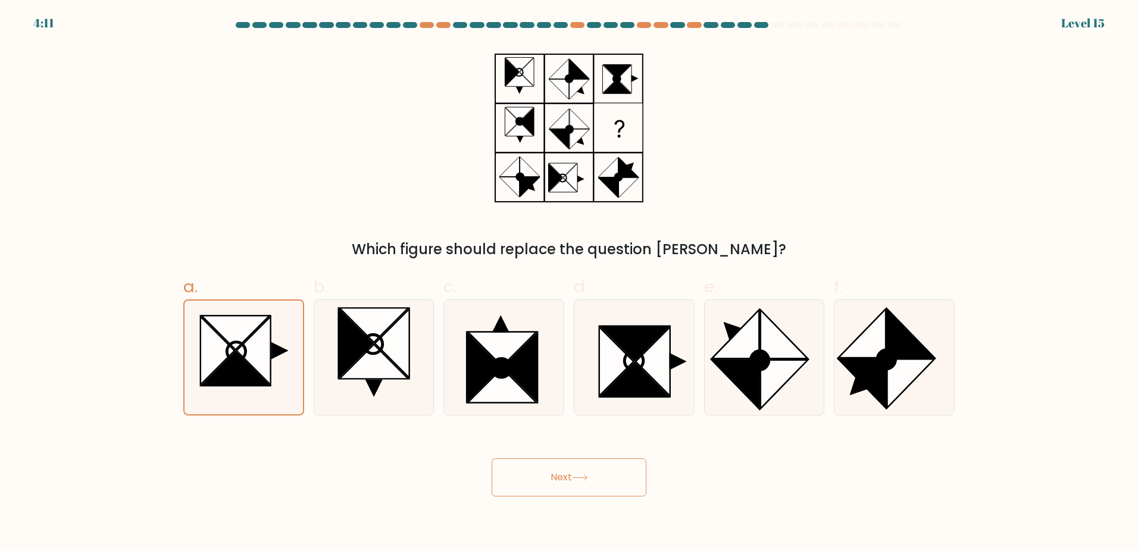
click at [582, 482] on button "Next" at bounding box center [569, 477] width 155 height 38
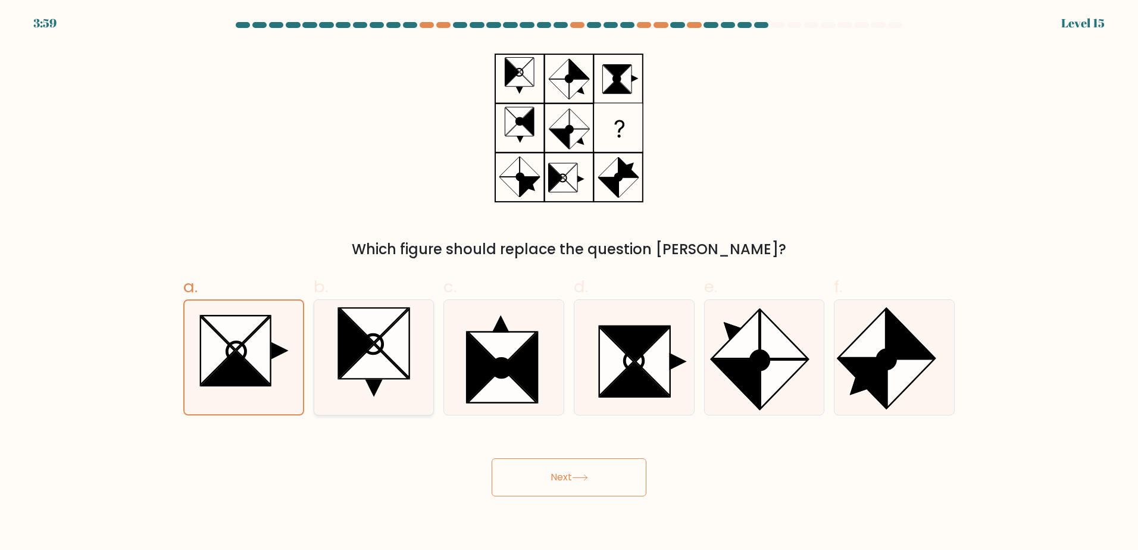
click at [387, 348] on icon at bounding box center [392, 343] width 35 height 69
click at [569, 283] on input "b." at bounding box center [569, 279] width 1 height 8
radio input "true"
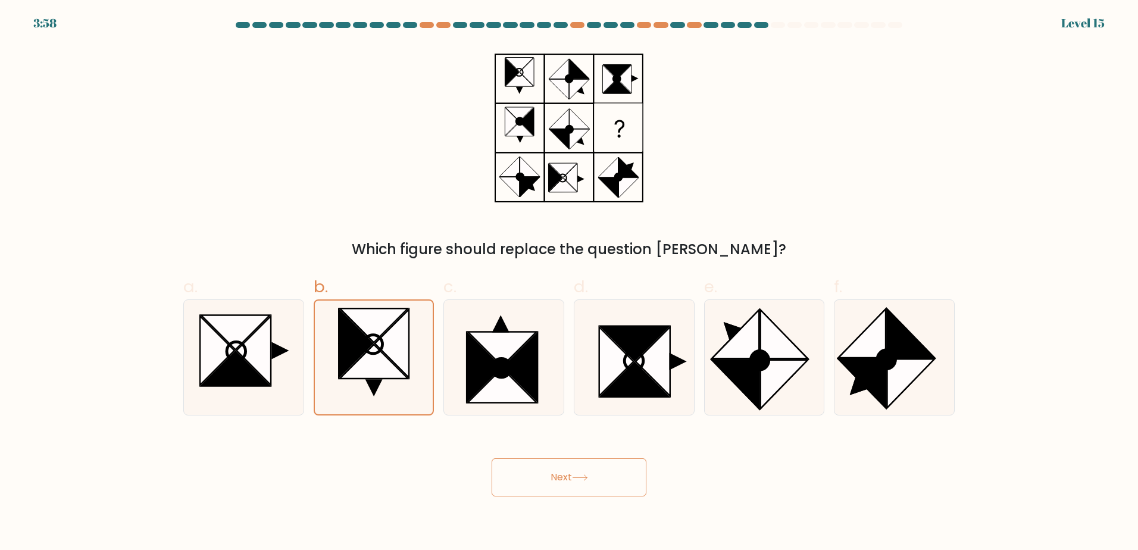
click at [568, 479] on button "Next" at bounding box center [569, 477] width 155 height 38
click at [288, 349] on icon at bounding box center [243, 357] width 115 height 115
click at [569, 283] on input "a." at bounding box center [569, 279] width 1 height 8
radio input "true"
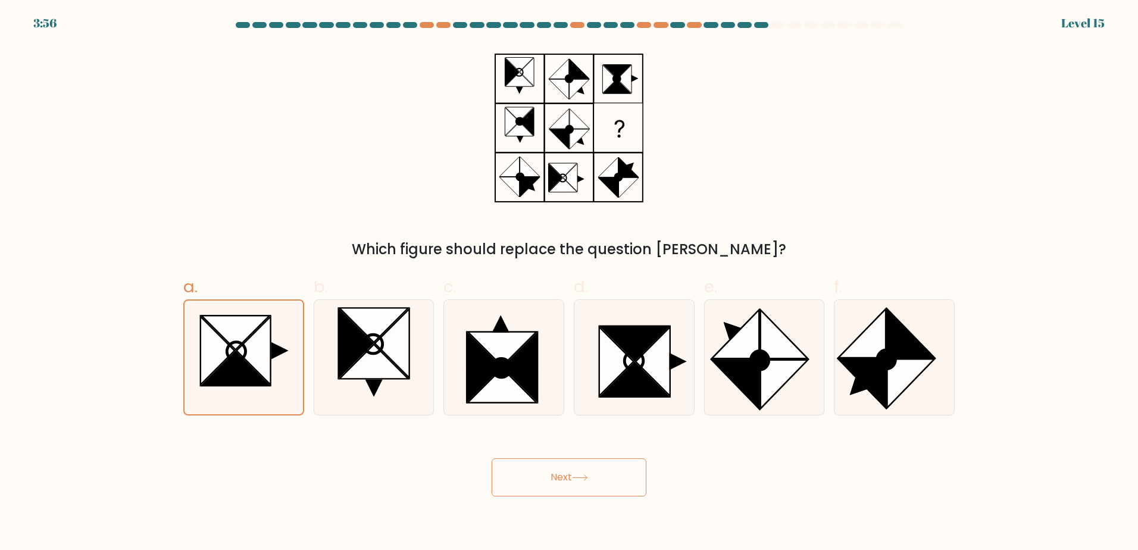
click at [512, 473] on button "Next" at bounding box center [569, 477] width 155 height 38
click at [640, 114] on rect at bounding box center [619, 128] width 48 height 48
click at [573, 474] on button "Next" at bounding box center [569, 477] width 155 height 38
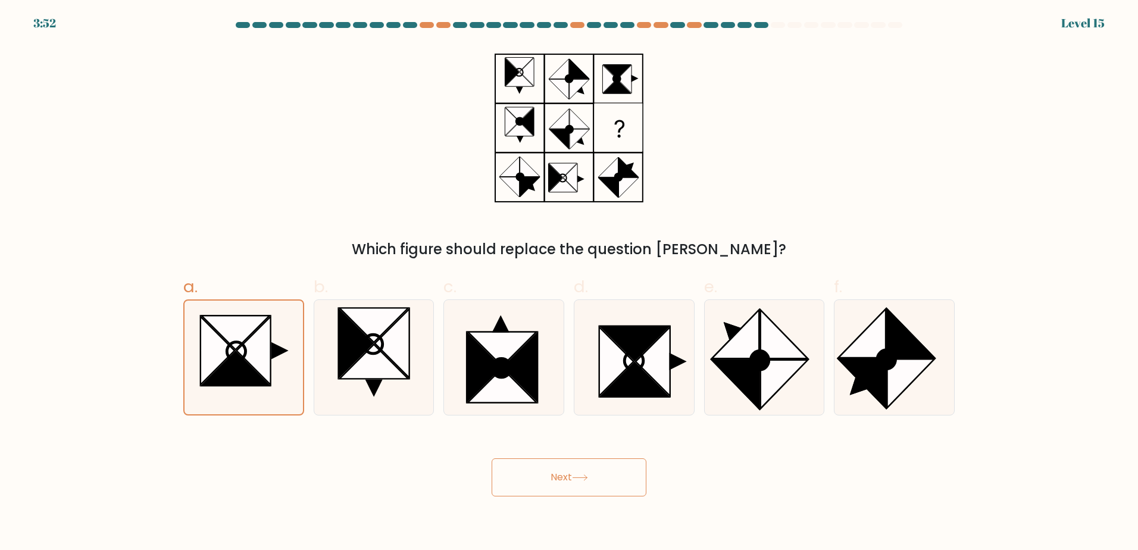
click at [573, 474] on button "Next" at bounding box center [569, 477] width 155 height 38
click at [567, 469] on button "Next" at bounding box center [569, 477] width 155 height 38
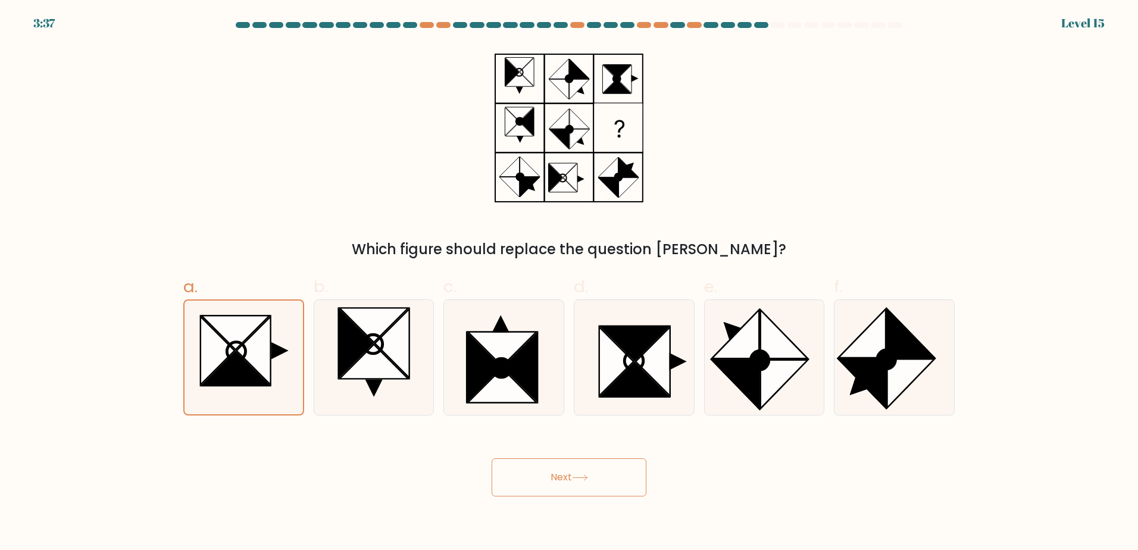
click at [567, 469] on button "Next" at bounding box center [569, 477] width 155 height 38
click at [602, 398] on icon at bounding box center [634, 357] width 115 height 115
click at [570, 283] on input "d." at bounding box center [569, 279] width 1 height 8
radio input "true"
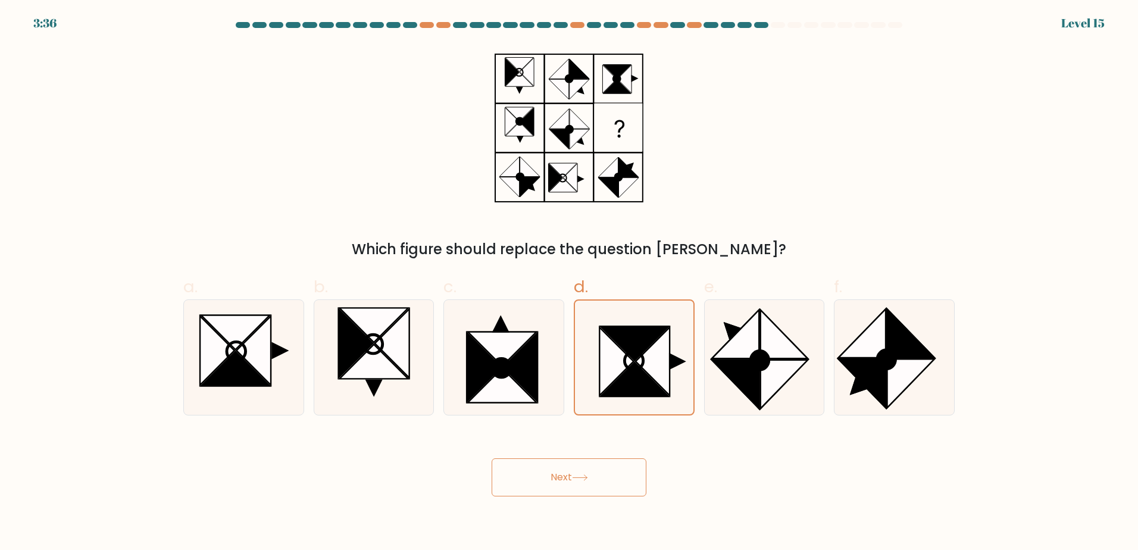
click at [592, 477] on button "Next" at bounding box center [569, 477] width 155 height 38
click at [254, 348] on icon at bounding box center [253, 350] width 35 height 69
click at [569, 283] on input "a." at bounding box center [569, 279] width 1 height 8
radio input "true"
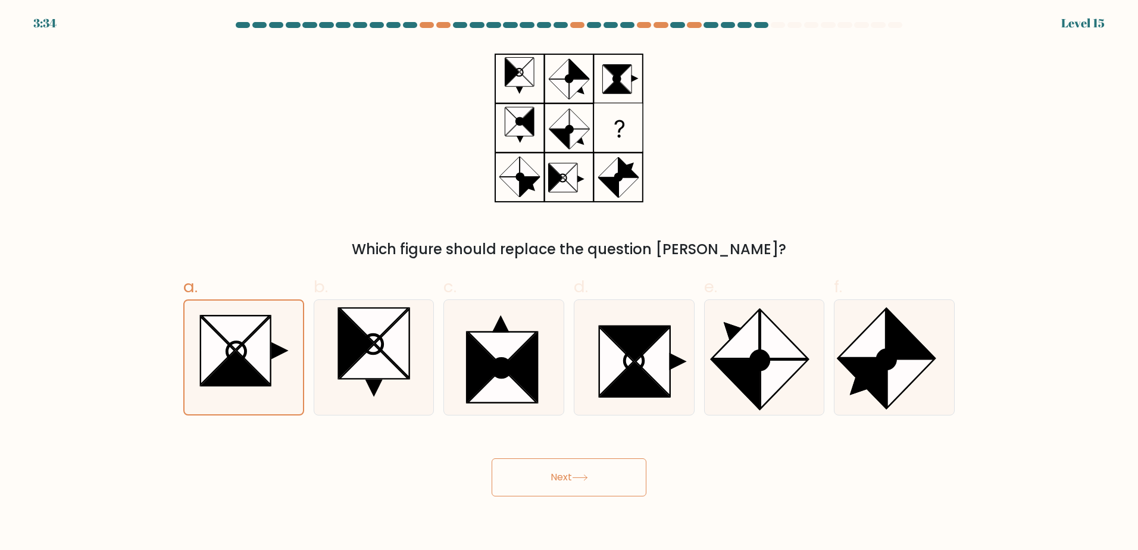
click at [544, 470] on button "Next" at bounding box center [569, 477] width 155 height 38
drag, startPoint x: 544, startPoint y: 470, endPoint x: 532, endPoint y: 477, distance: 13.9
click at [532, 477] on button "Next" at bounding box center [569, 477] width 155 height 38
click at [492, 458] on button "Next" at bounding box center [569, 477] width 155 height 38
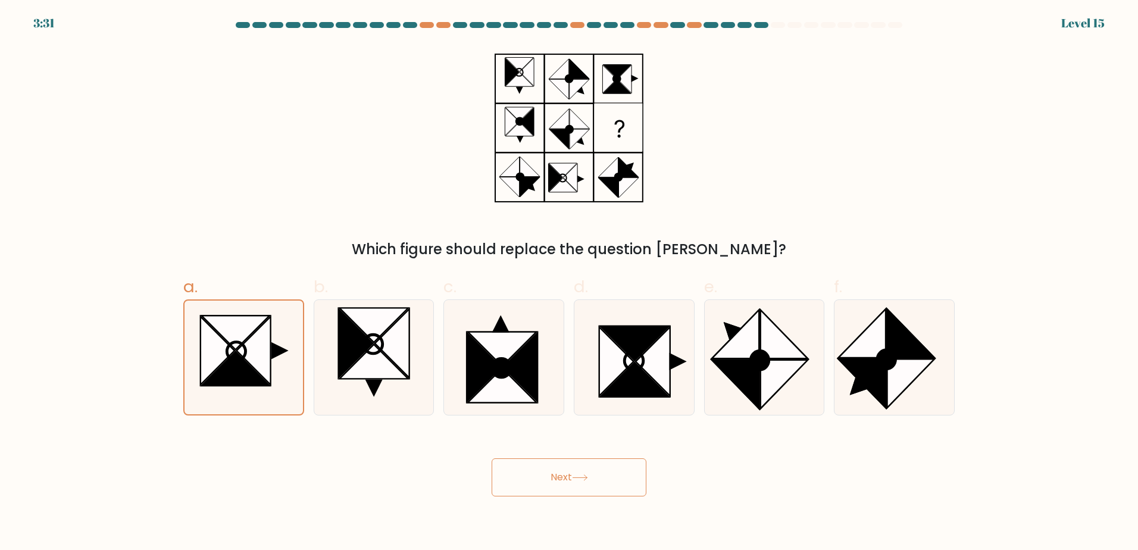
click at [492, 458] on button "Next" at bounding box center [569, 477] width 155 height 38
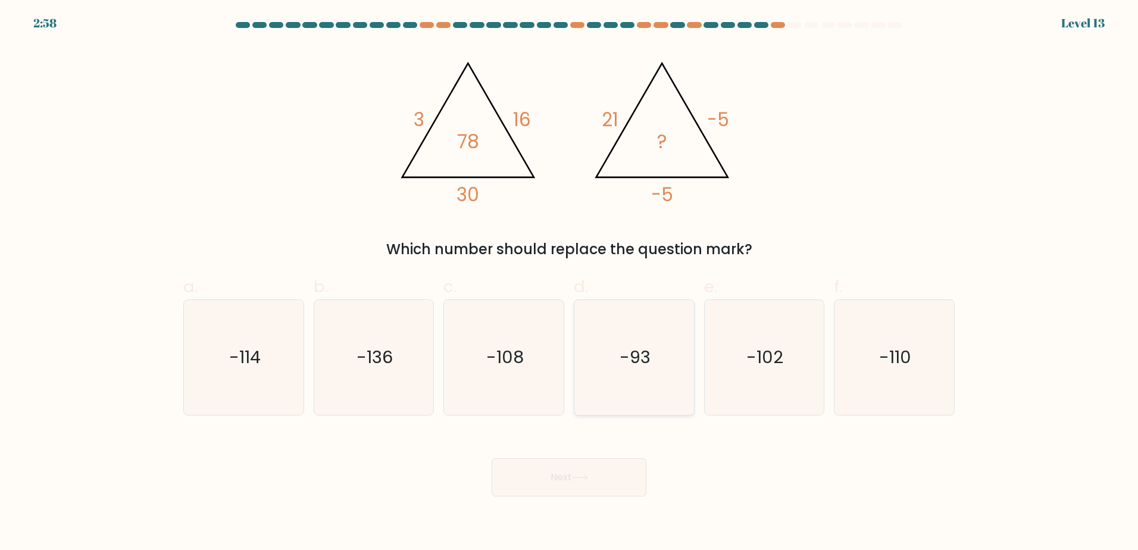
click at [623, 364] on text "-93" at bounding box center [635, 357] width 31 height 24
click at [570, 283] on input "d. -93" at bounding box center [569, 279] width 1 height 8
radio input "true"
click at [601, 482] on button "Next" at bounding box center [569, 477] width 155 height 38
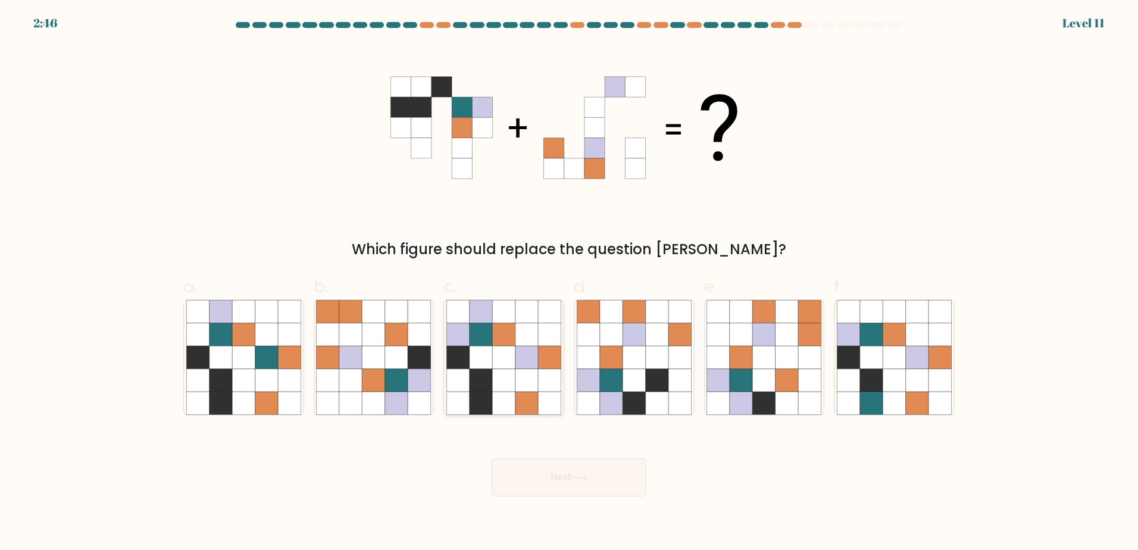
click at [480, 326] on icon at bounding box center [481, 334] width 23 height 23
click at [569, 283] on input "c." at bounding box center [569, 279] width 1 height 8
radio input "true"
click at [601, 483] on button "Next" at bounding box center [569, 477] width 155 height 38
click at [588, 479] on icon at bounding box center [580, 477] width 16 height 7
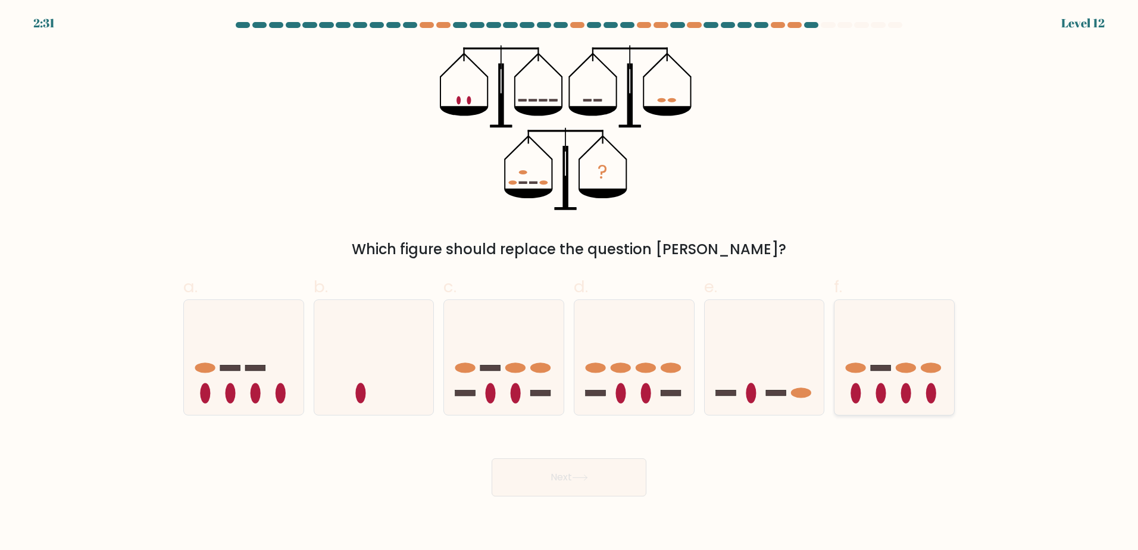
click at [888, 365] on icon at bounding box center [895, 357] width 120 height 99
click at [570, 283] on input "f." at bounding box center [569, 279] width 1 height 8
radio input "true"
click at [583, 468] on button "Next" at bounding box center [569, 477] width 155 height 38
click at [574, 480] on button "Next" at bounding box center [569, 477] width 155 height 38
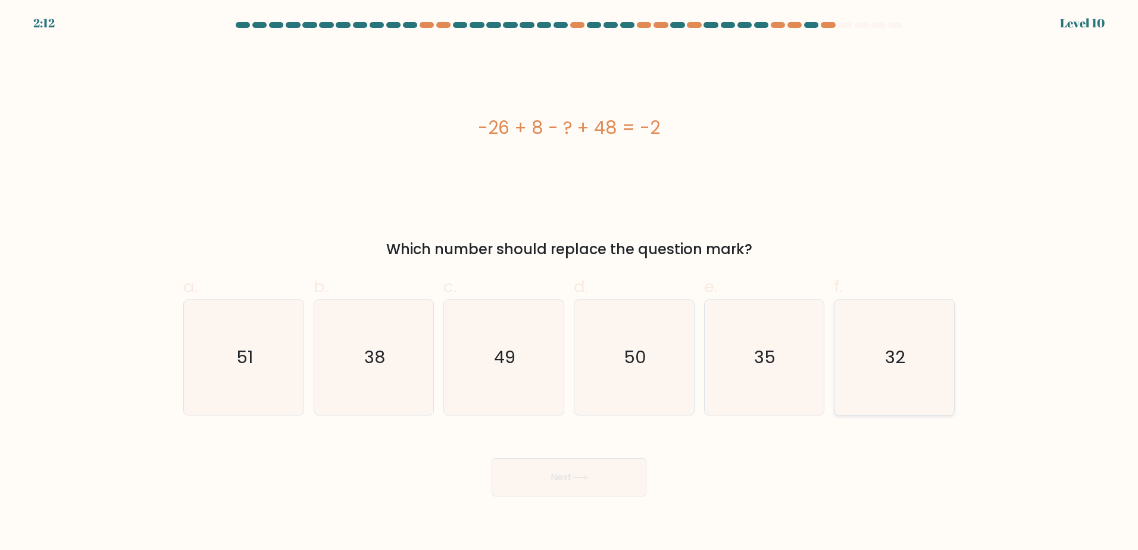
drag, startPoint x: 925, startPoint y: 307, endPoint x: 898, endPoint y: 351, distance: 51.1
click at [924, 308] on icon "32" at bounding box center [894, 357] width 115 height 115
click at [570, 283] on input "f. 32" at bounding box center [569, 279] width 1 height 8
radio input "true"
click at [607, 489] on button "Next" at bounding box center [569, 477] width 155 height 38
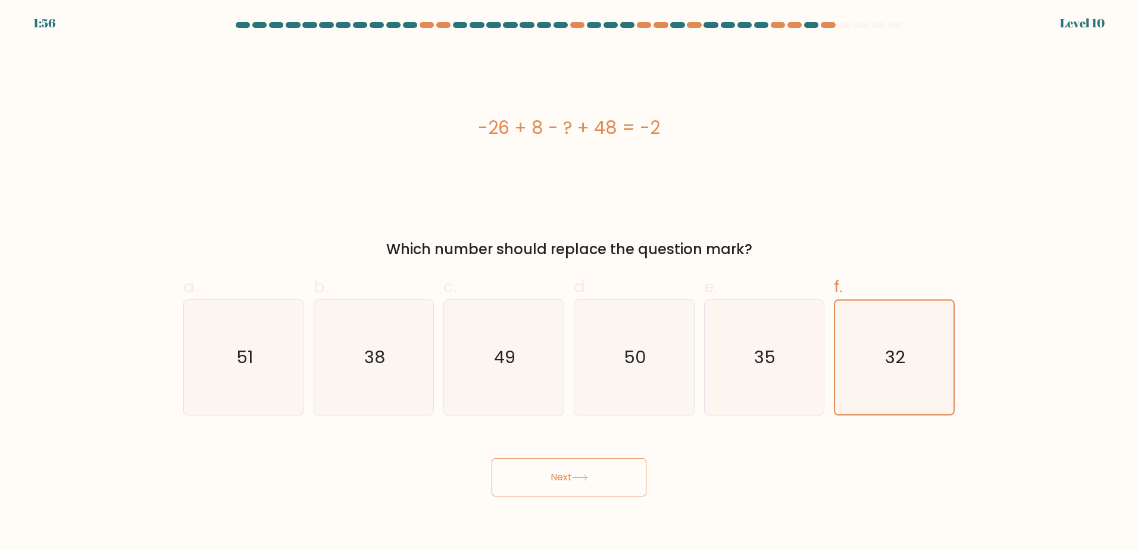
click at [553, 480] on button "Next" at bounding box center [569, 477] width 155 height 38
click at [587, 479] on icon at bounding box center [580, 477] width 16 height 7
click at [573, 486] on button "Next" at bounding box center [569, 477] width 155 height 38
click at [563, 478] on button "Next" at bounding box center [569, 477] width 155 height 38
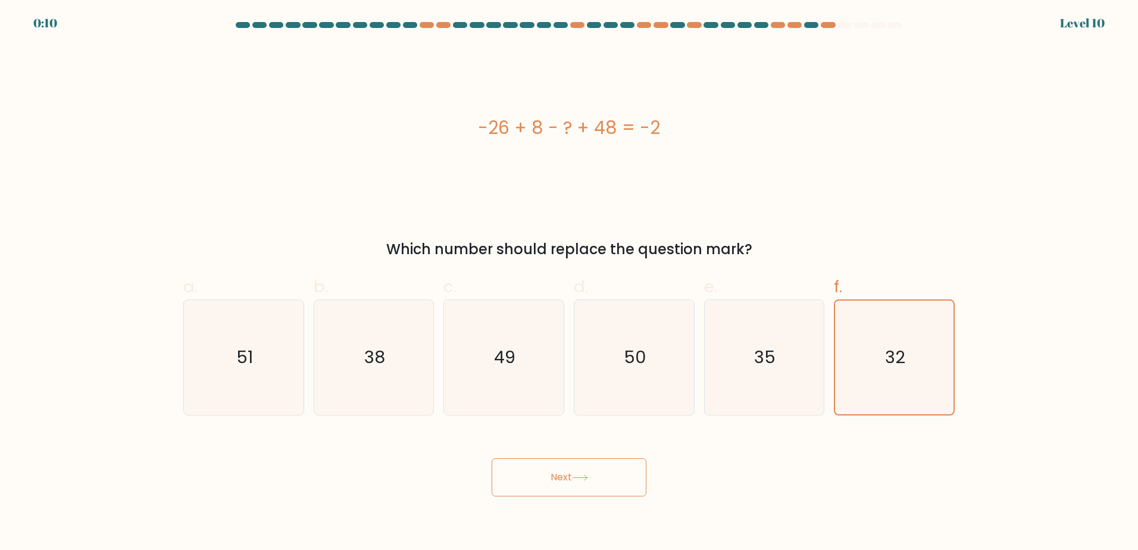
click at [492, 458] on button "Next" at bounding box center [569, 477] width 155 height 38
click at [935, 392] on icon "32" at bounding box center [895, 358] width 114 height 114
click at [570, 283] on input "f. 32" at bounding box center [569, 279] width 1 height 8
click at [935, 392] on icon "32" at bounding box center [895, 358] width 114 height 114
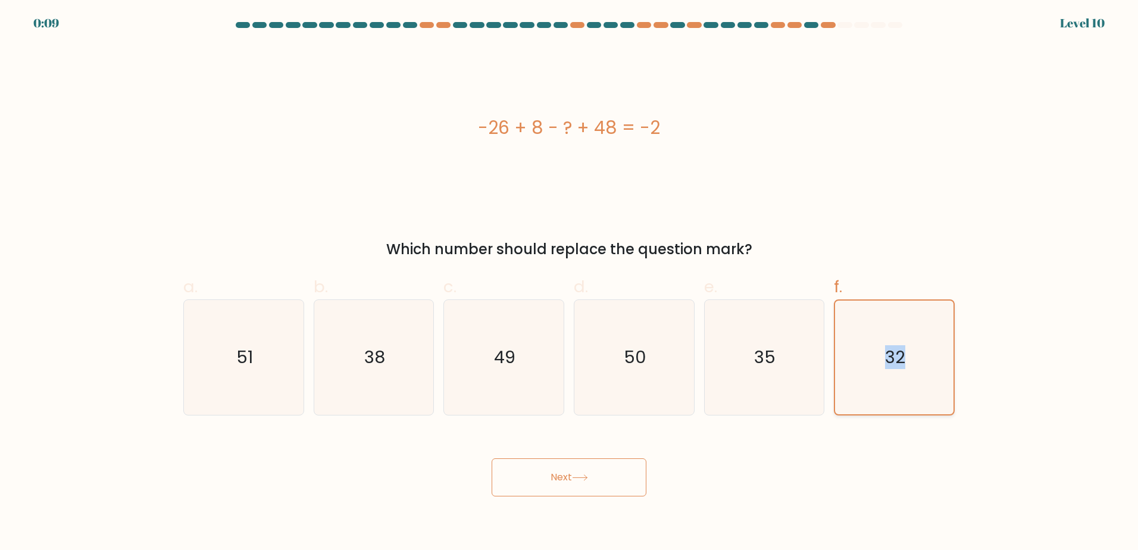
click at [570, 283] on input "f. 32" at bounding box center [569, 279] width 1 height 8
click at [935, 392] on icon "32" at bounding box center [895, 358] width 114 height 114
click at [570, 283] on input "f. 32" at bounding box center [569, 279] width 1 height 8
click at [578, 476] on icon at bounding box center [580, 477] width 16 height 7
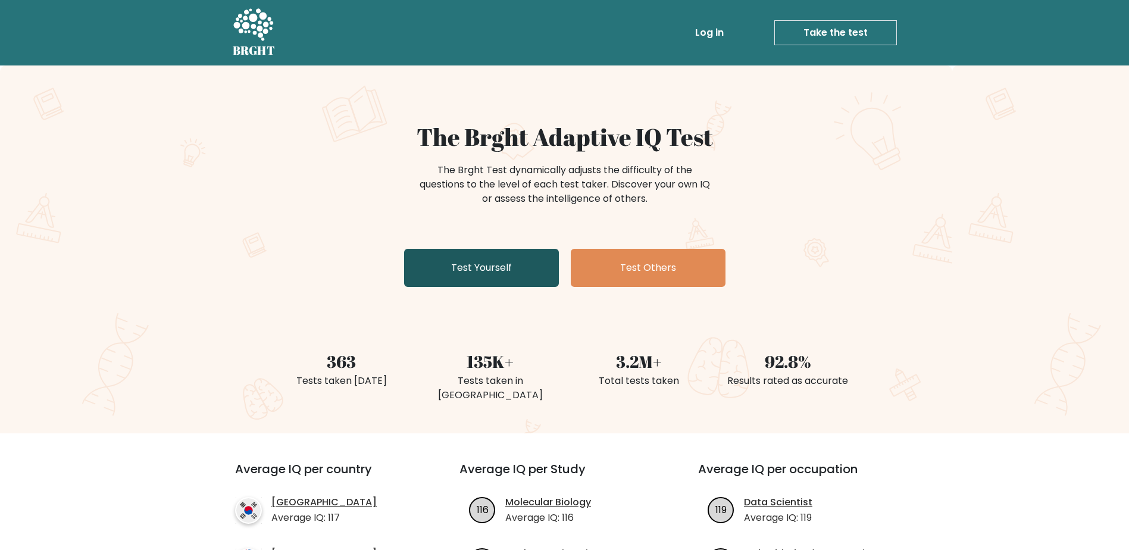
click at [536, 259] on link "Test Yourself" at bounding box center [481, 268] width 155 height 38
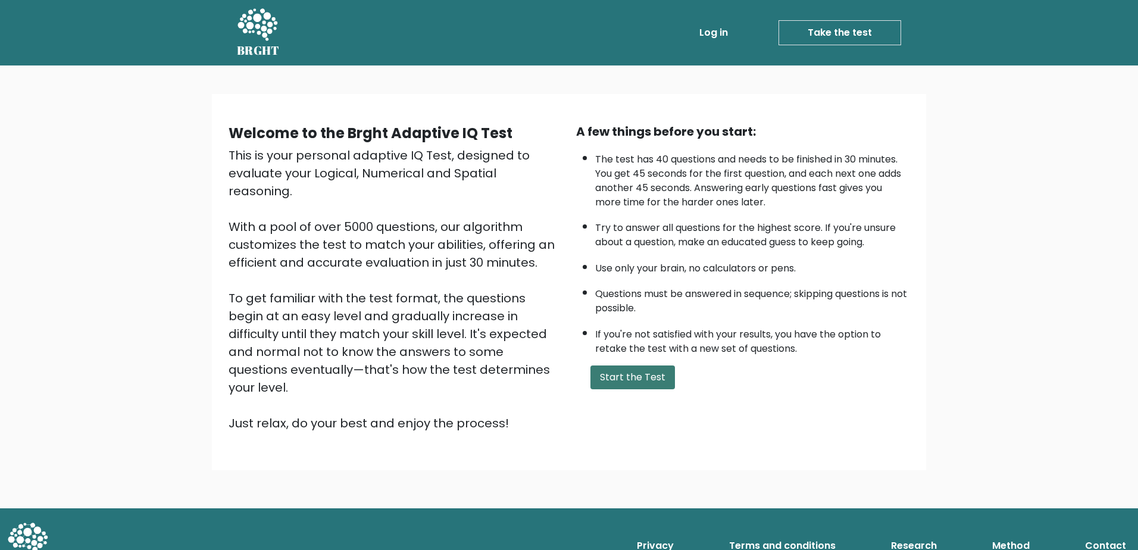
click at [608, 381] on button "Start the Test" at bounding box center [633, 378] width 85 height 24
